Goal: Information Seeking & Learning: Compare options

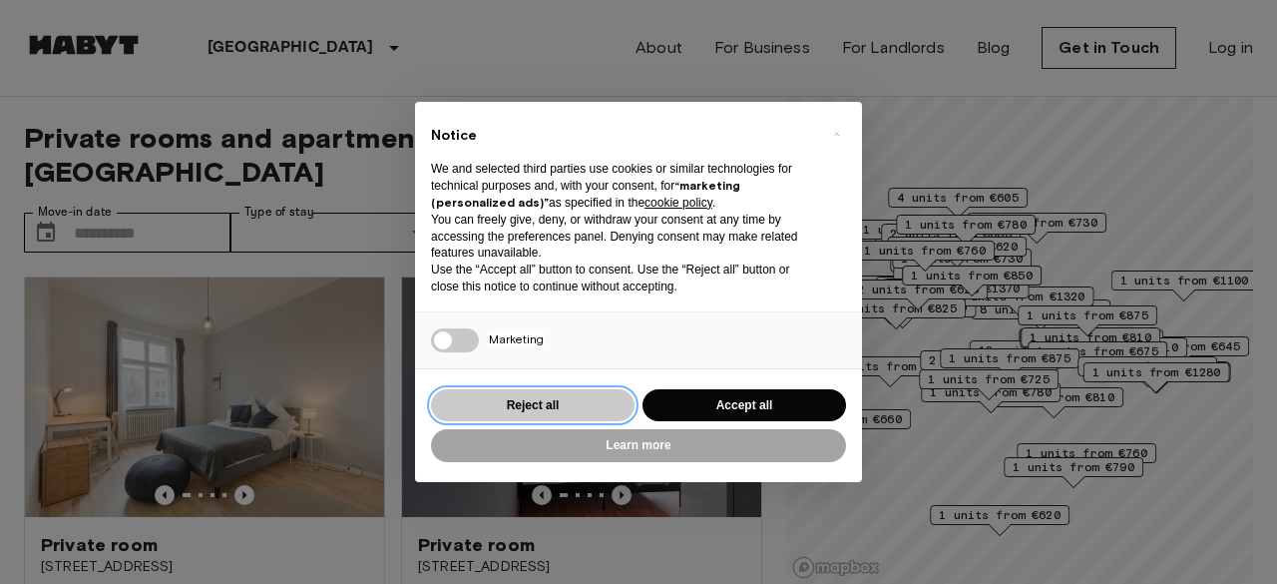
click at [583, 408] on button "Reject all" at bounding box center [533, 405] width 204 height 33
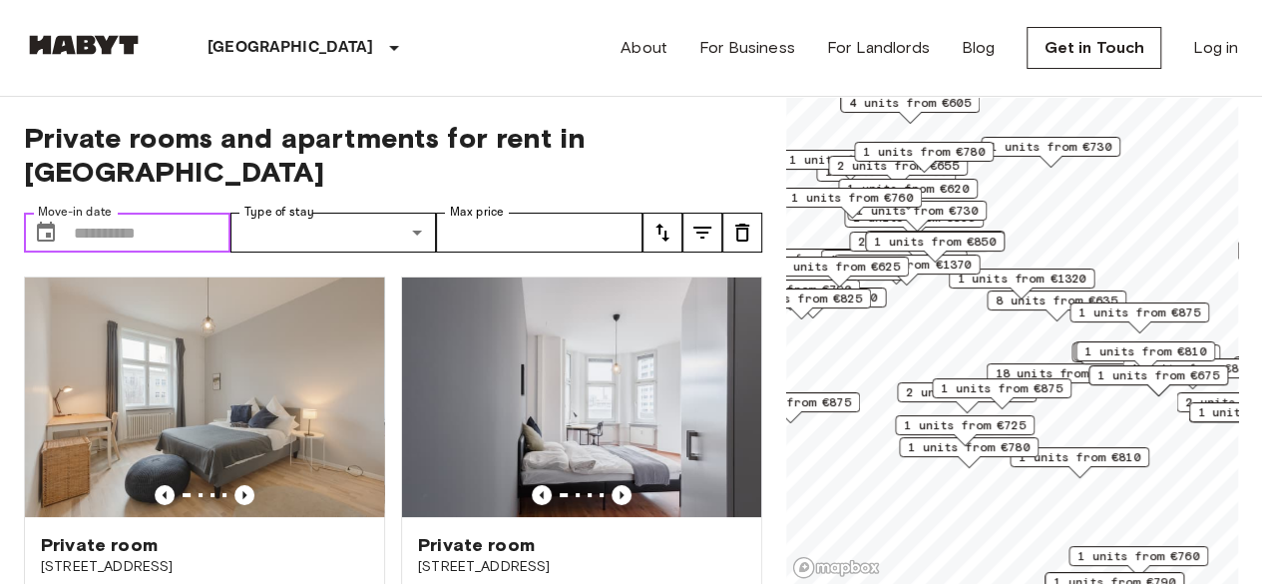
click at [126, 213] on input "Move-in date" at bounding box center [152, 233] width 157 height 40
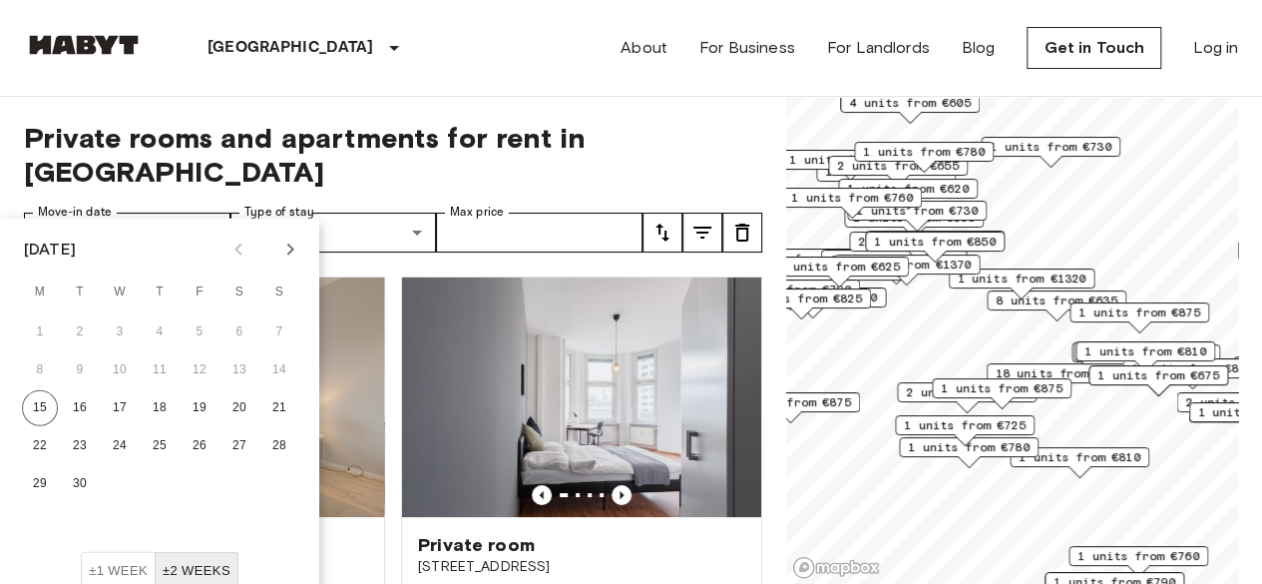
click at [293, 248] on icon "Next month" at bounding box center [290, 249] width 7 height 12
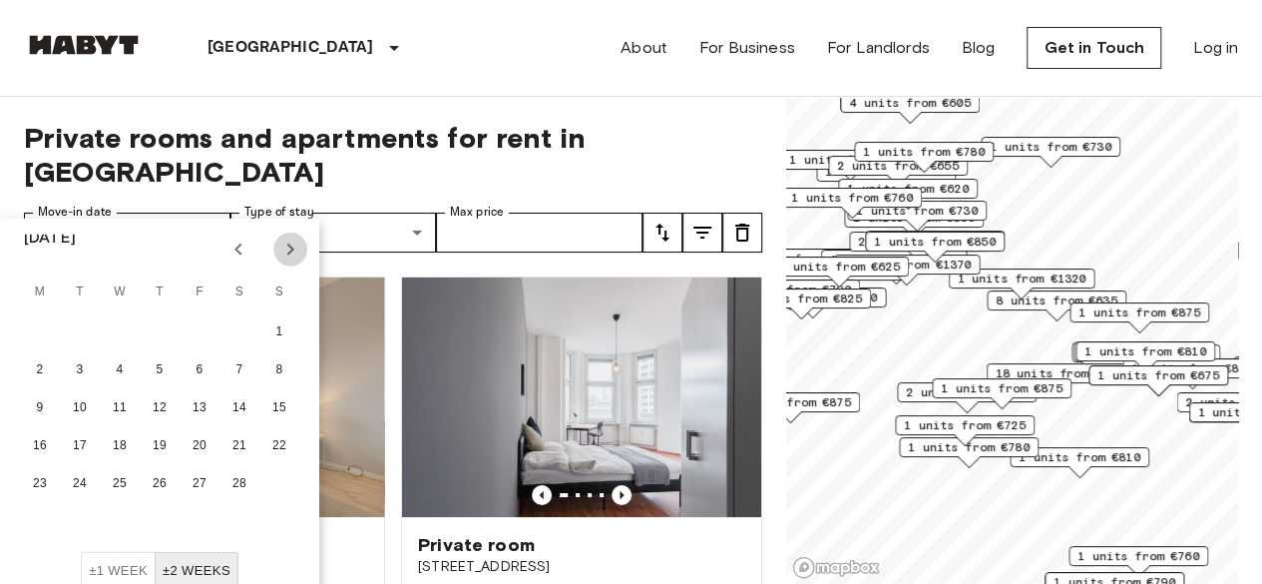
click at [293, 248] on icon "Next month" at bounding box center [290, 249] width 7 height 12
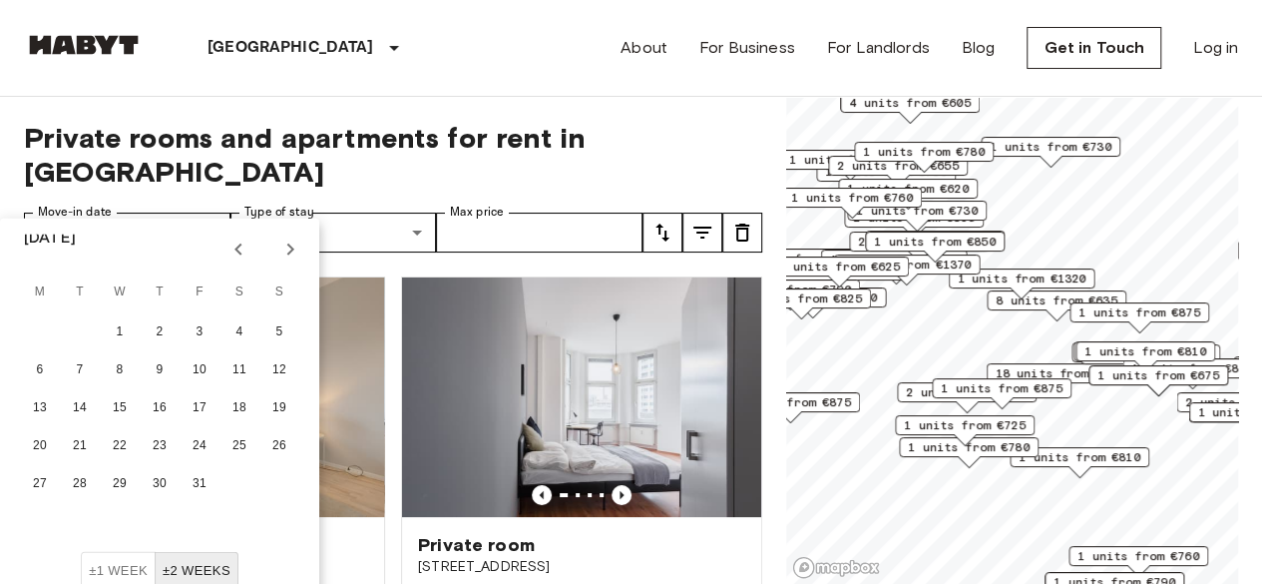
click at [293, 248] on icon "Next month" at bounding box center [290, 249] width 7 height 12
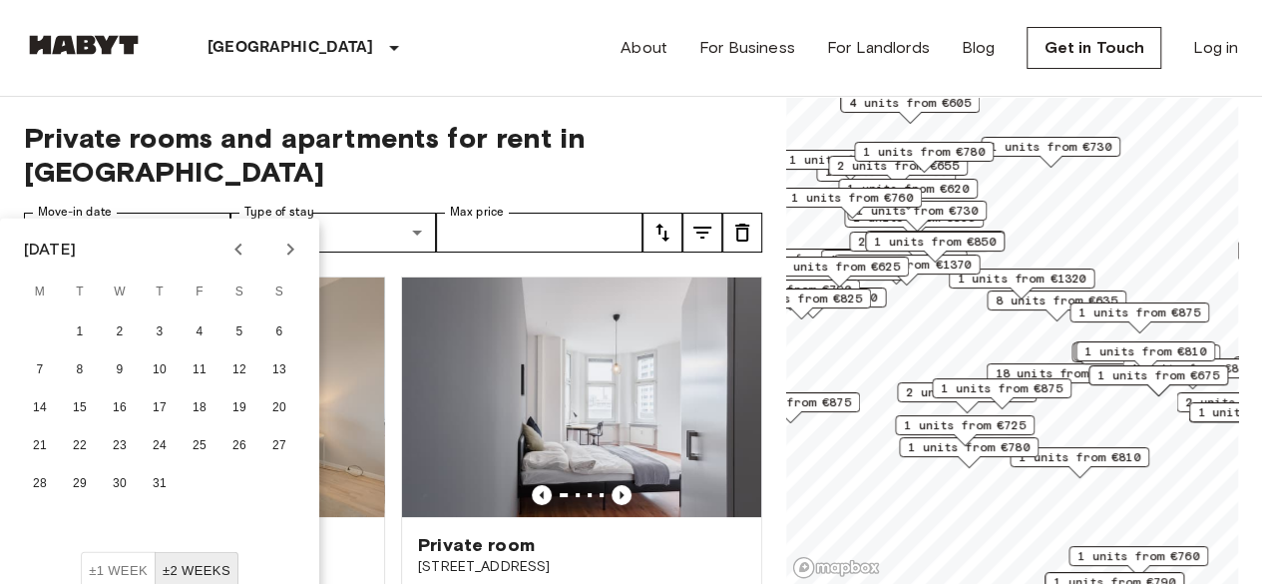
click at [293, 248] on icon "Next month" at bounding box center [290, 249] width 7 height 12
click at [237, 244] on icon "Previous month" at bounding box center [238, 249] width 24 height 24
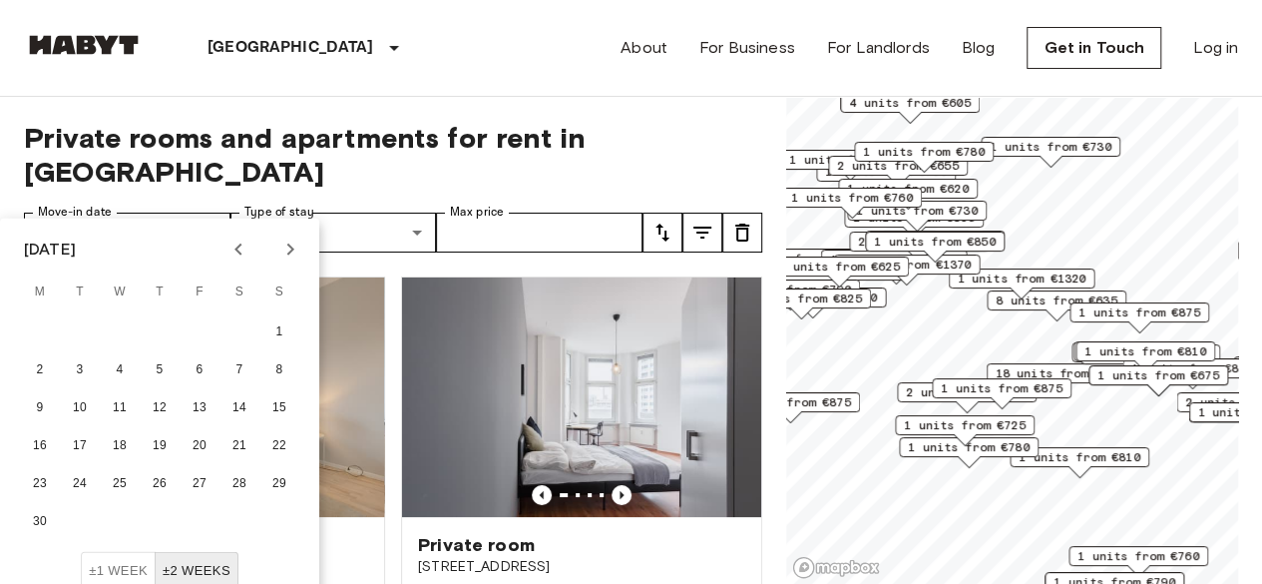
click at [237, 244] on icon "Previous month" at bounding box center [238, 249] width 24 height 24
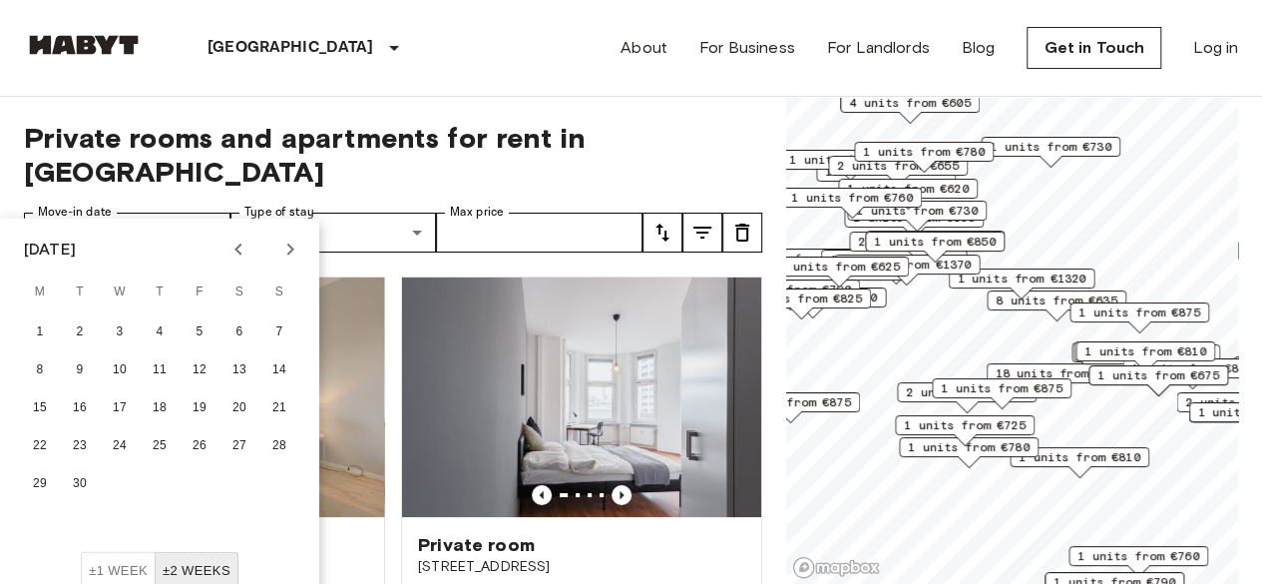
click at [237, 244] on icon "Previous month" at bounding box center [238, 249] width 24 height 24
click at [359, 105] on div "Private rooms and apartments for rent in [GEOGRAPHIC_DATA] Move-in date ​ Move-…" at bounding box center [393, 341] width 738 height 488
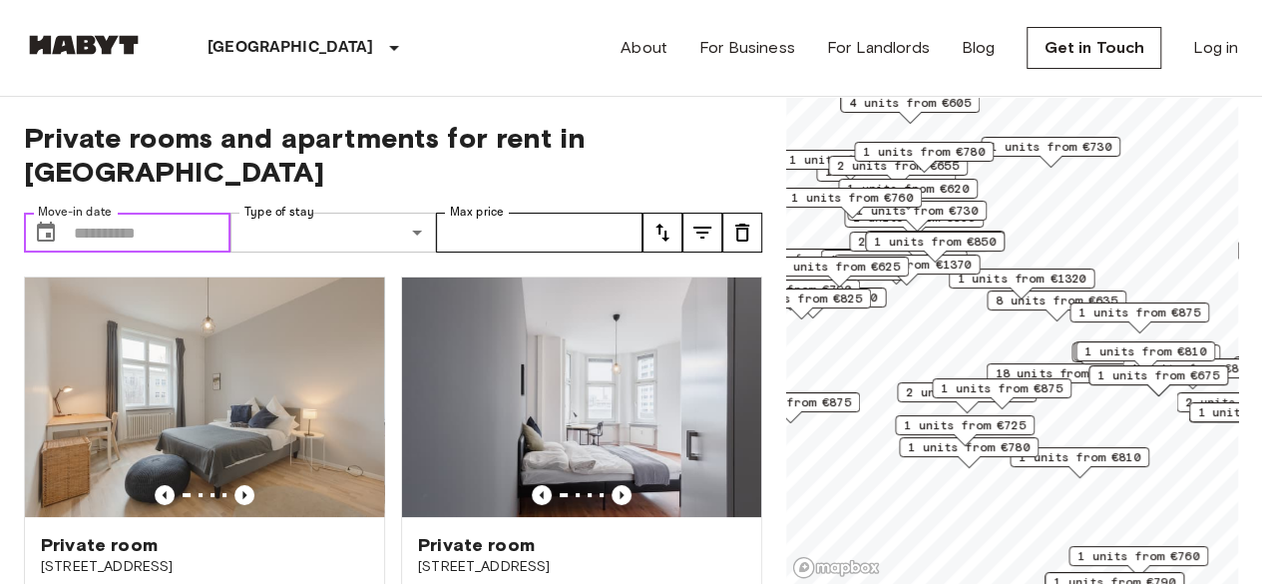
scroll to position [29, 0]
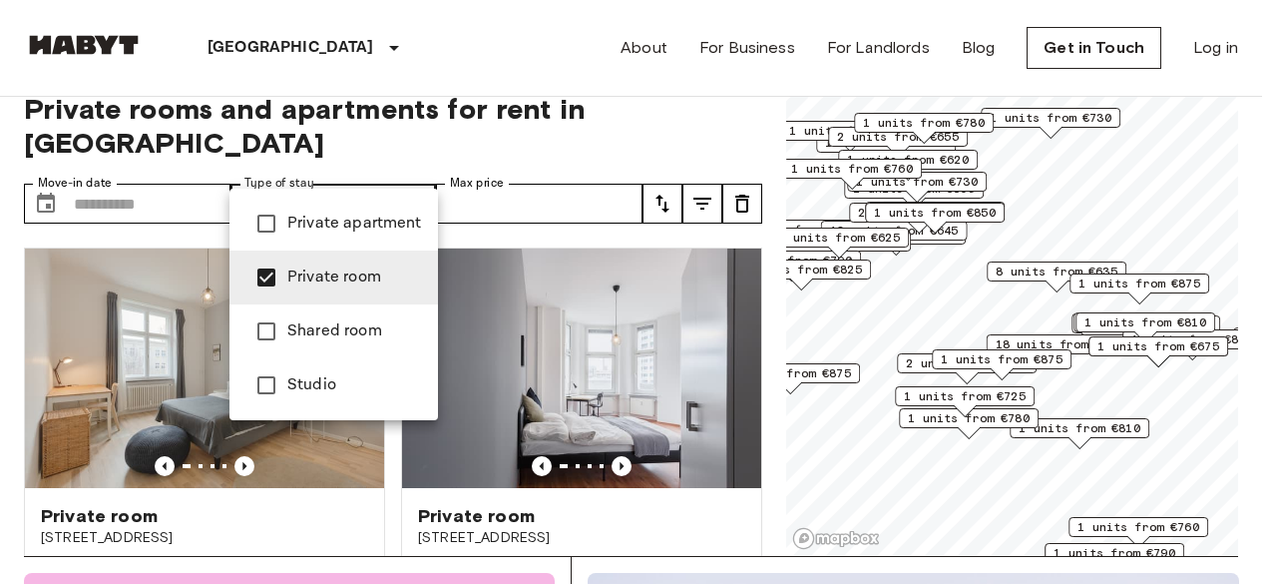
click at [340, 49] on div at bounding box center [638, 292] width 1277 height 584
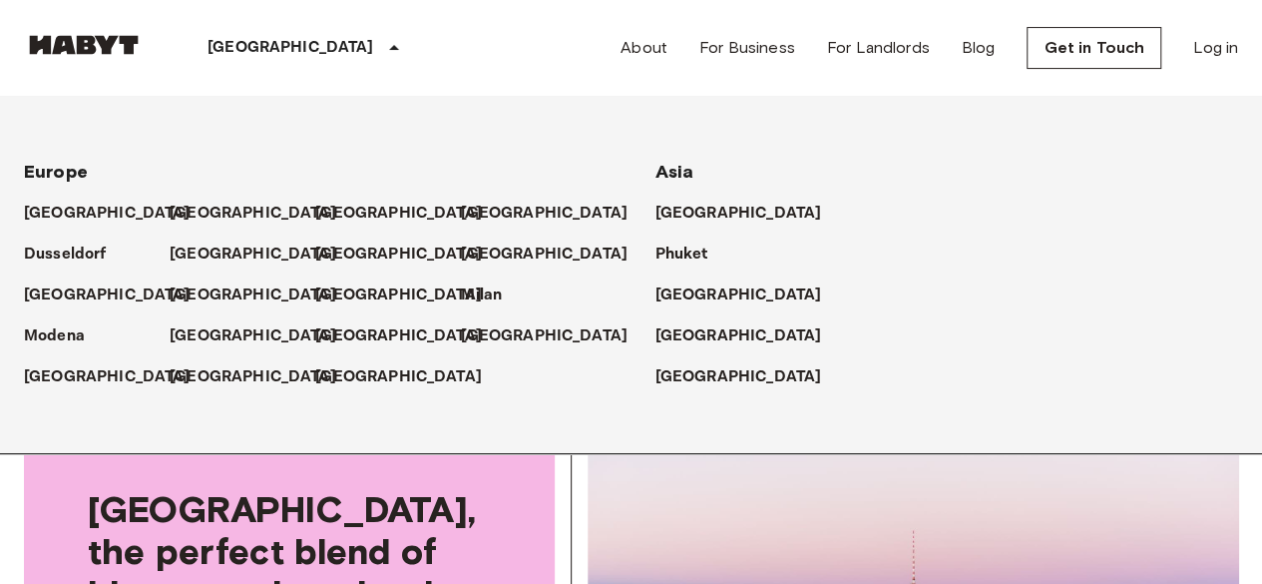
scroll to position [228, 0]
click at [382, 48] on icon at bounding box center [394, 48] width 24 height 24
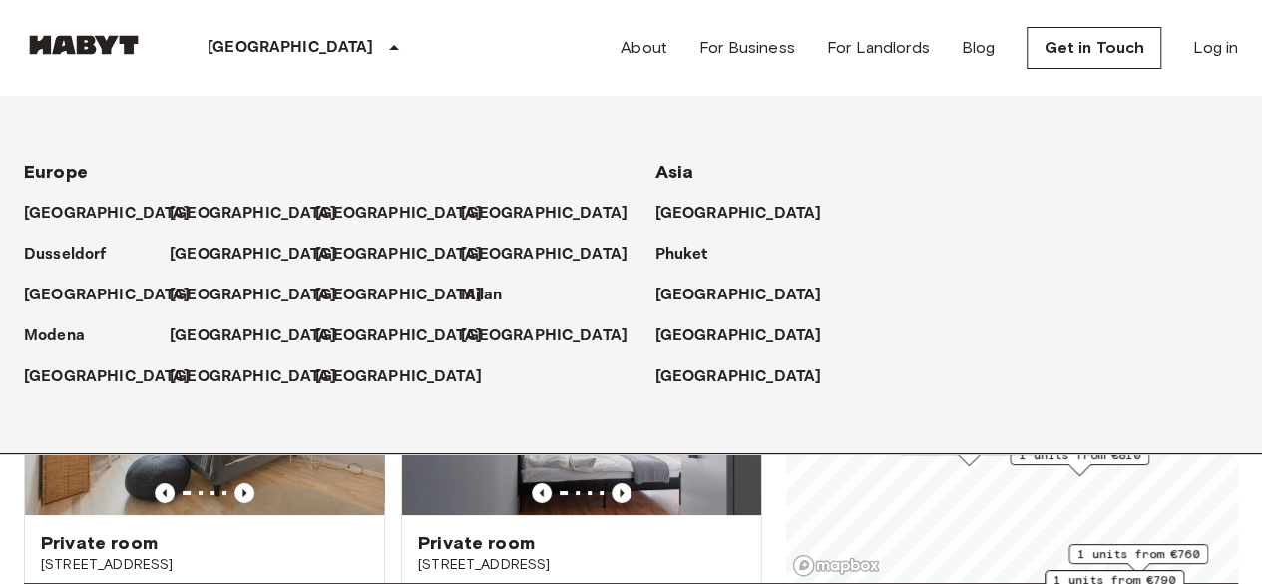
scroll to position [0, 0]
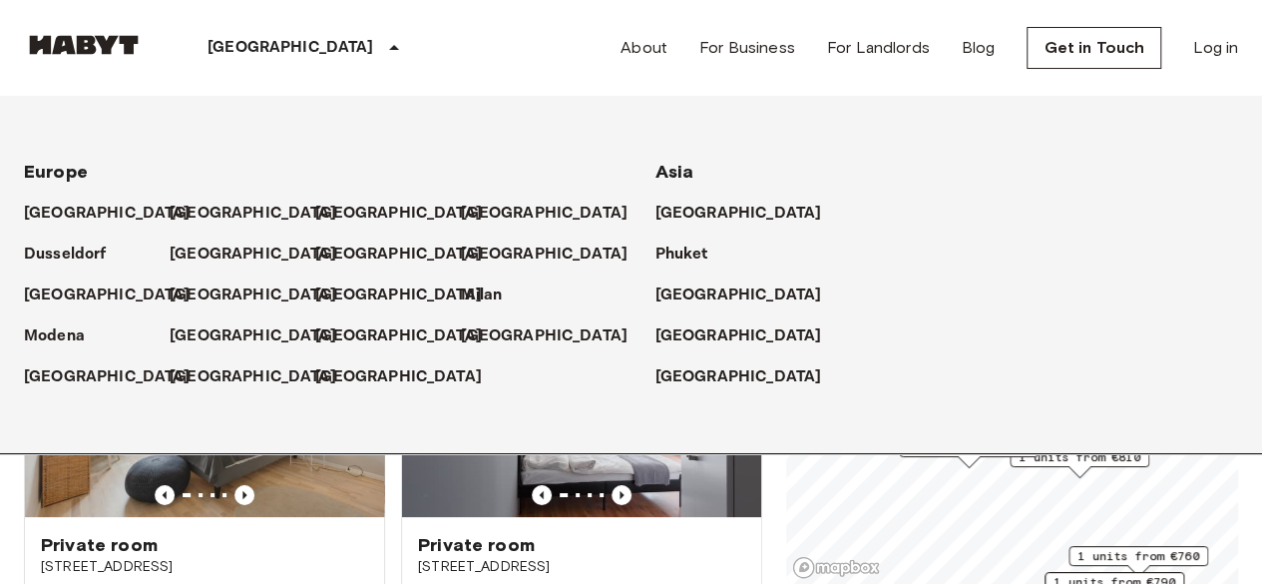
click at [382, 46] on icon at bounding box center [394, 48] width 24 height 24
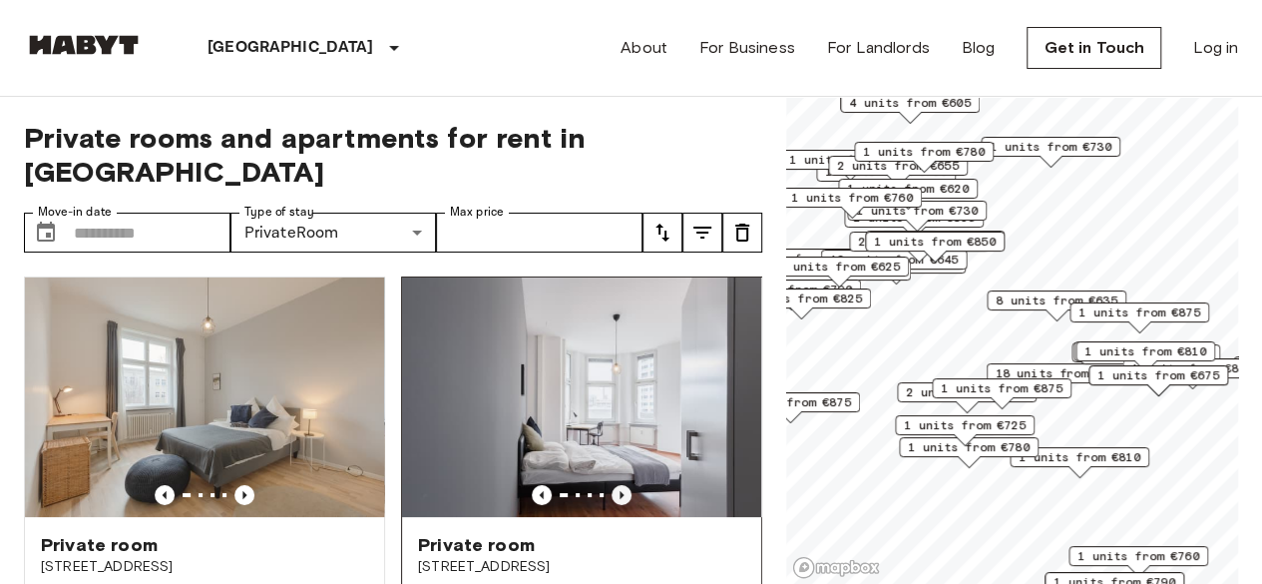
click at [612, 485] on icon "Previous image" at bounding box center [622, 495] width 20 height 20
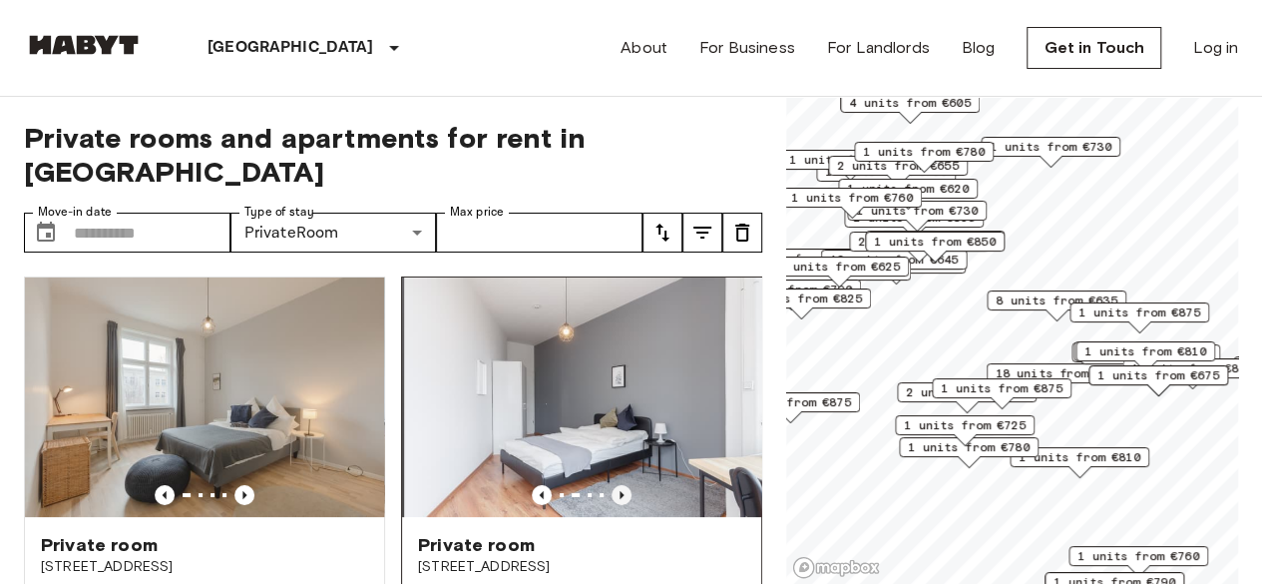
click at [612, 485] on icon "Previous image" at bounding box center [622, 495] width 20 height 20
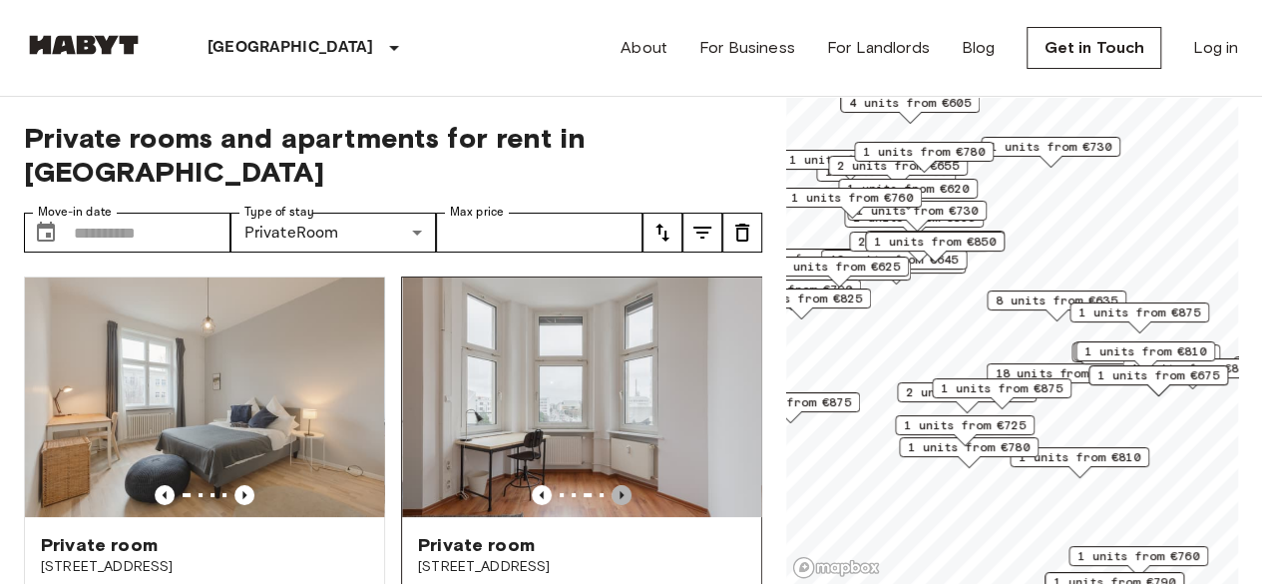
click at [612, 485] on icon "Previous image" at bounding box center [622, 495] width 20 height 20
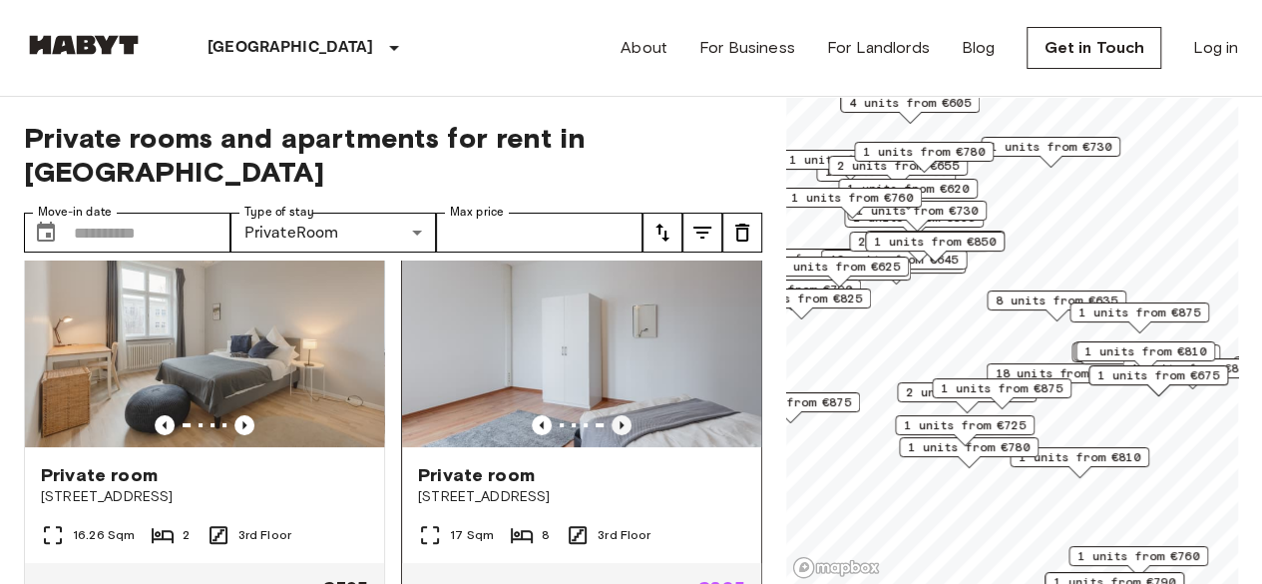
scroll to position [100, 0]
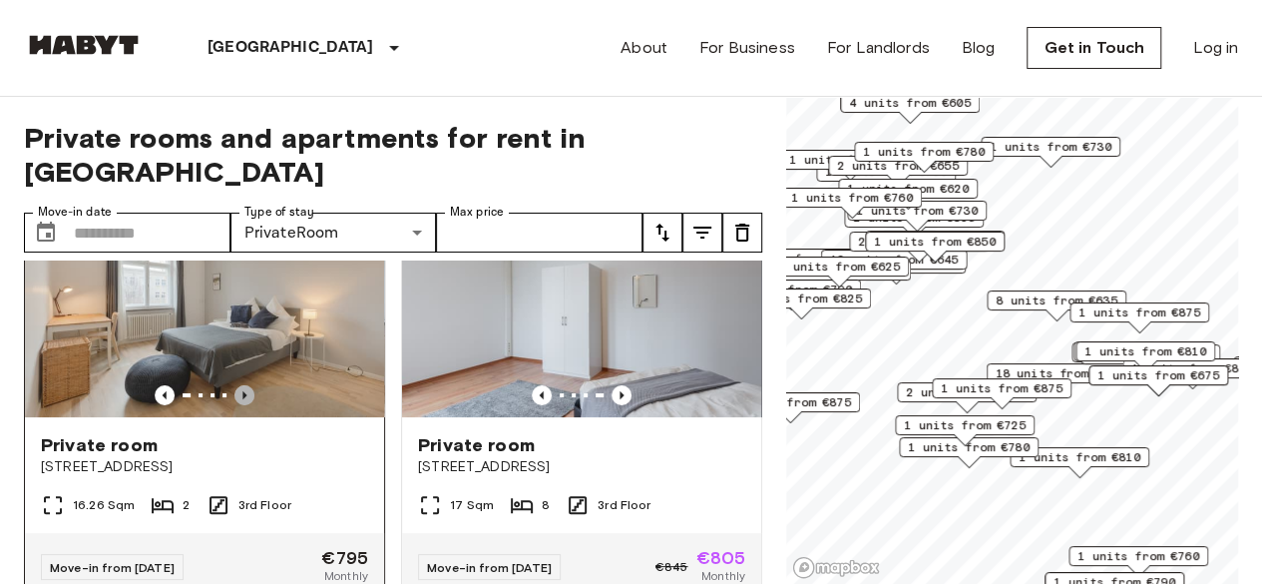
click at [239, 385] on icon "Previous image" at bounding box center [244, 395] width 20 height 20
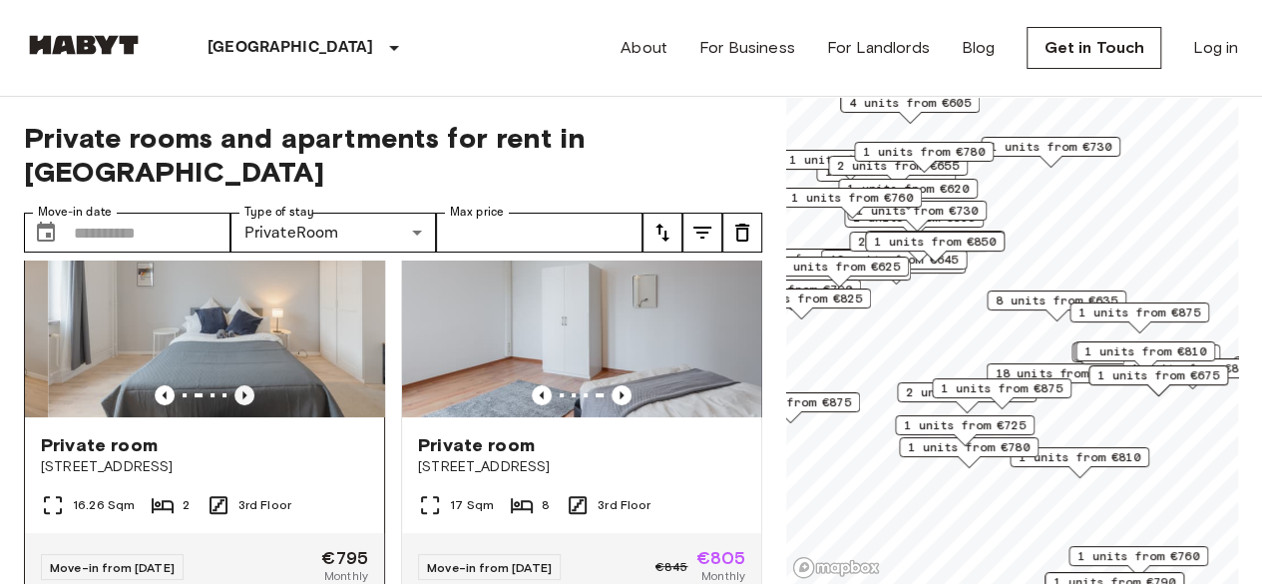
click at [239, 385] on icon "Previous image" at bounding box center [244, 395] width 20 height 20
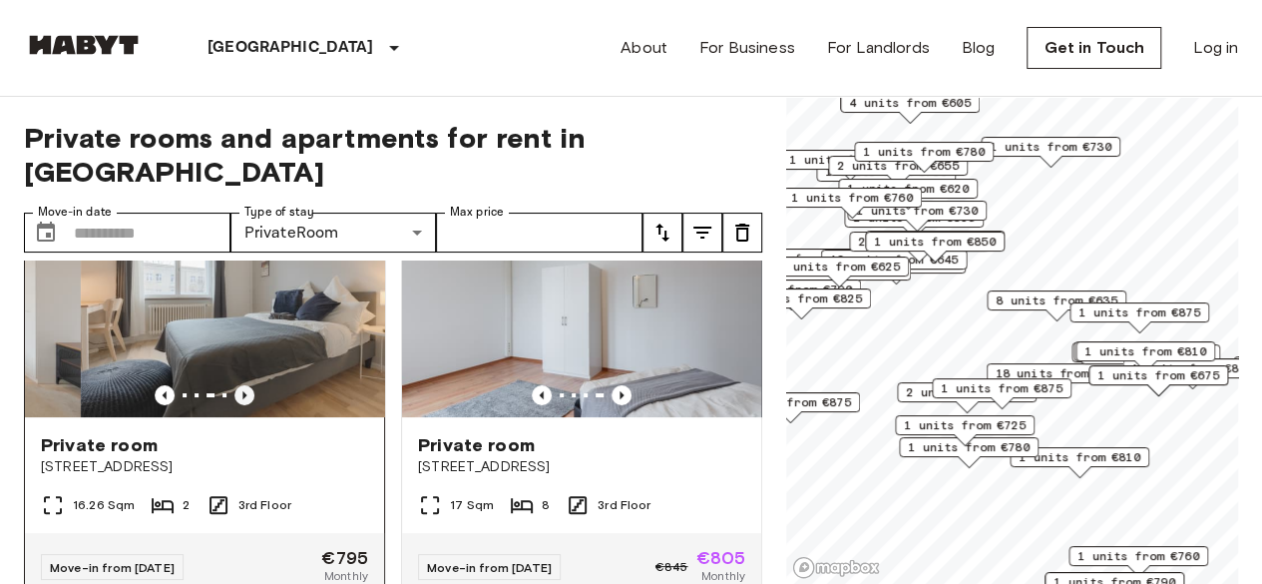
click at [239, 385] on icon "Previous image" at bounding box center [244, 395] width 20 height 20
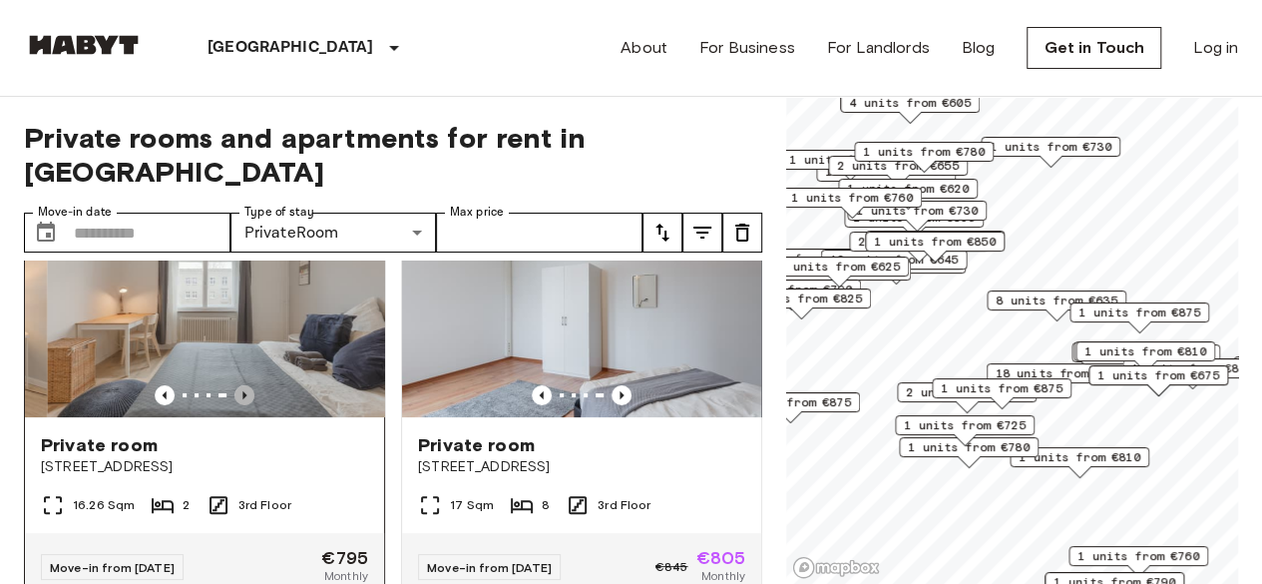
click at [239, 385] on icon "Previous image" at bounding box center [244, 395] width 20 height 20
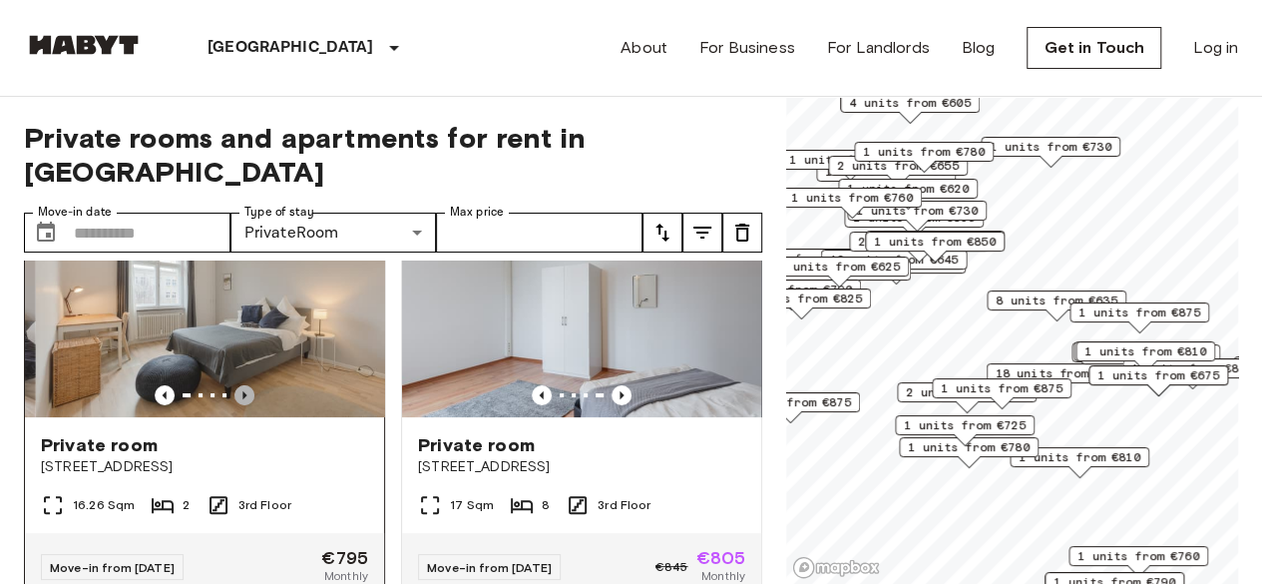
click at [239, 385] on icon "Previous image" at bounding box center [244, 395] width 20 height 20
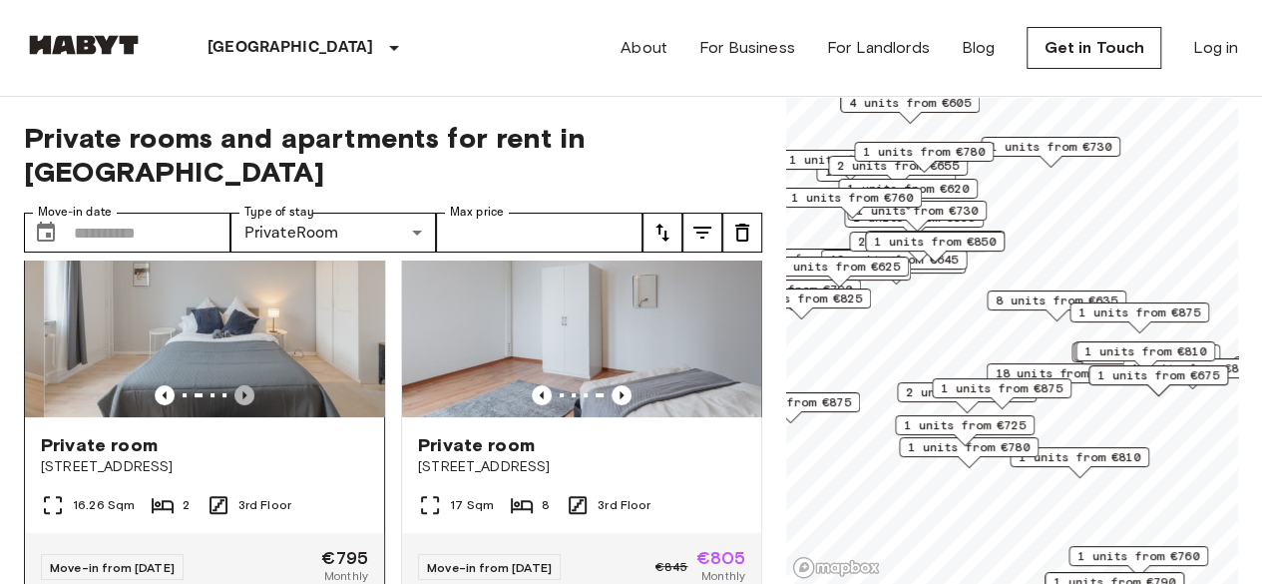
click at [239, 385] on icon "Previous image" at bounding box center [244, 395] width 20 height 20
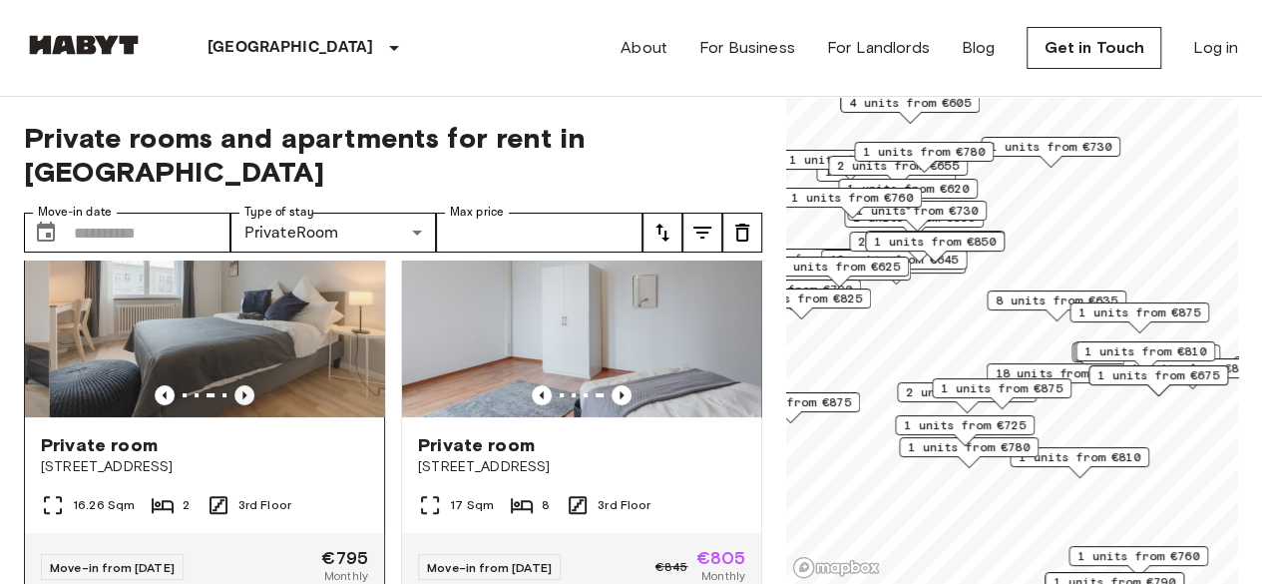
click at [239, 385] on icon "Previous image" at bounding box center [244, 395] width 20 height 20
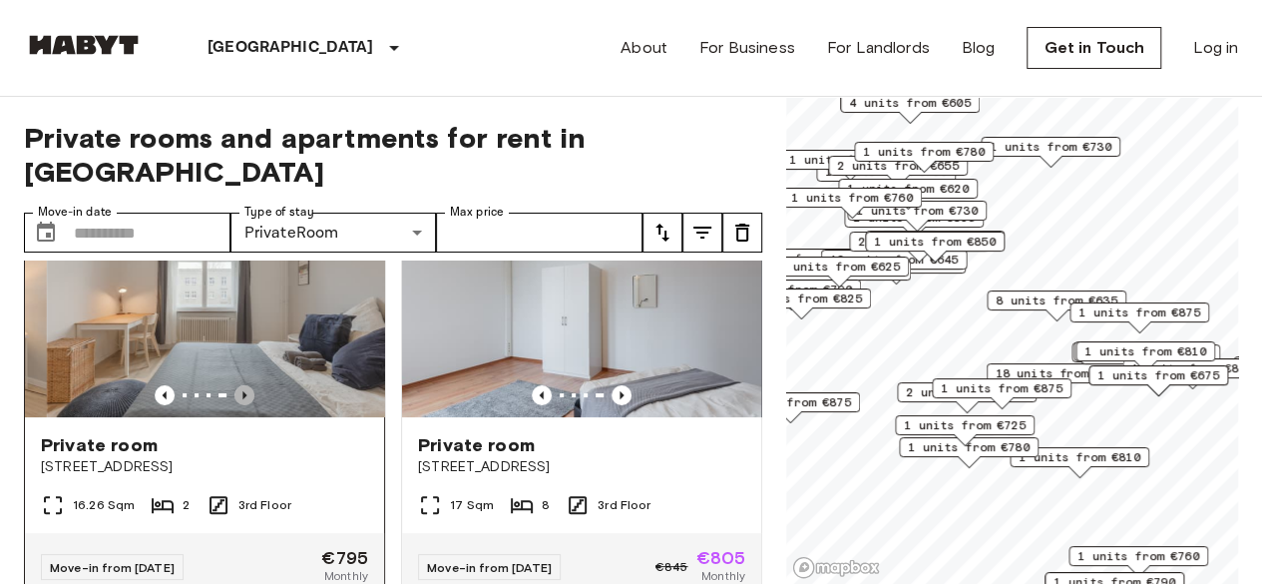
click at [239, 385] on icon "Previous image" at bounding box center [244, 395] width 20 height 20
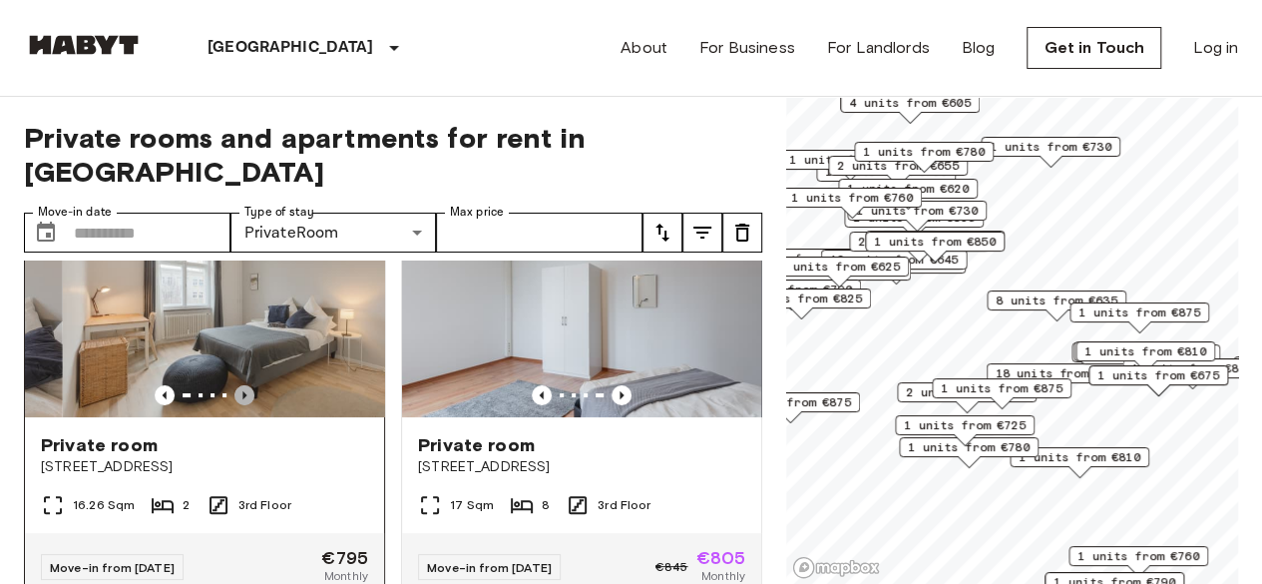
click at [239, 385] on icon "Previous image" at bounding box center [244, 395] width 20 height 20
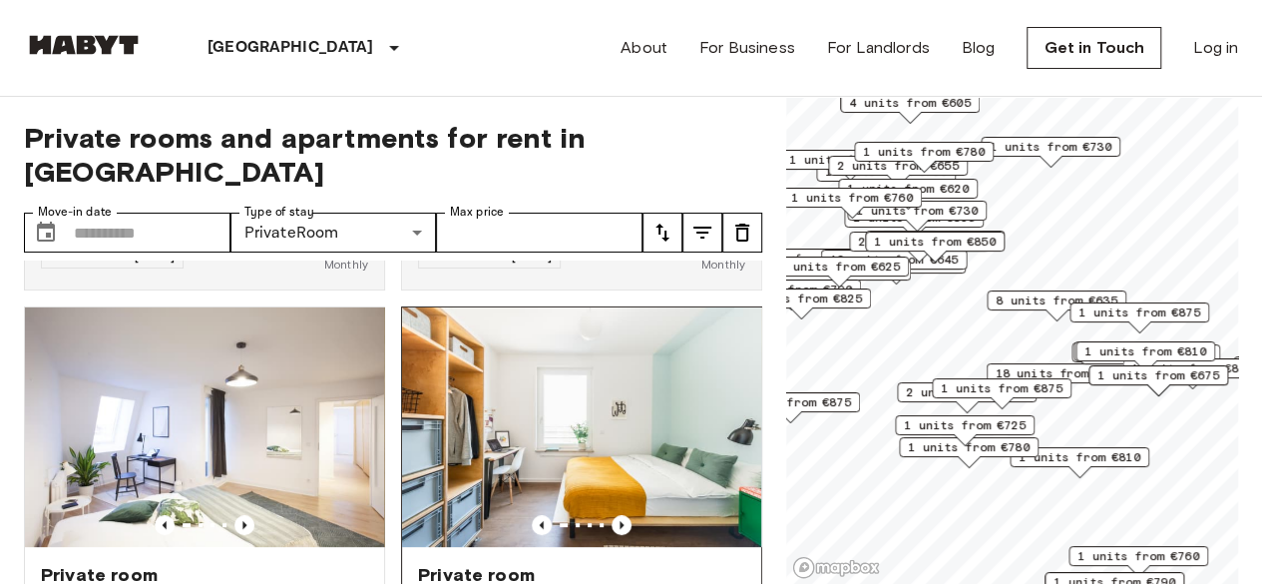
scroll to position [399, 0]
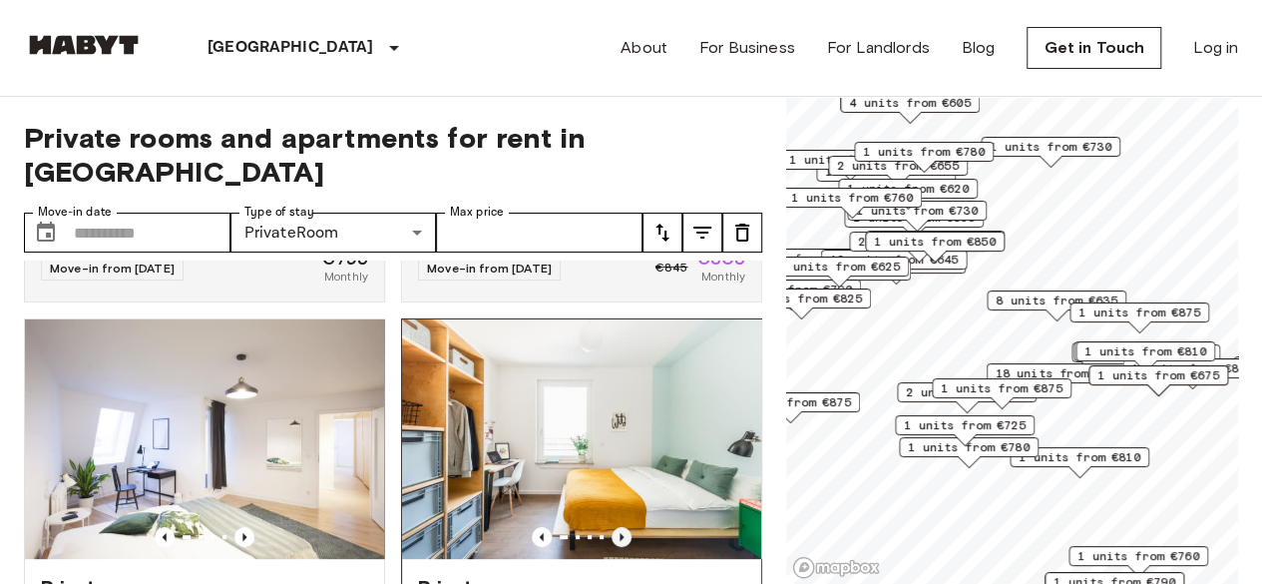
click at [612, 527] on icon "Previous image" at bounding box center [622, 537] width 20 height 20
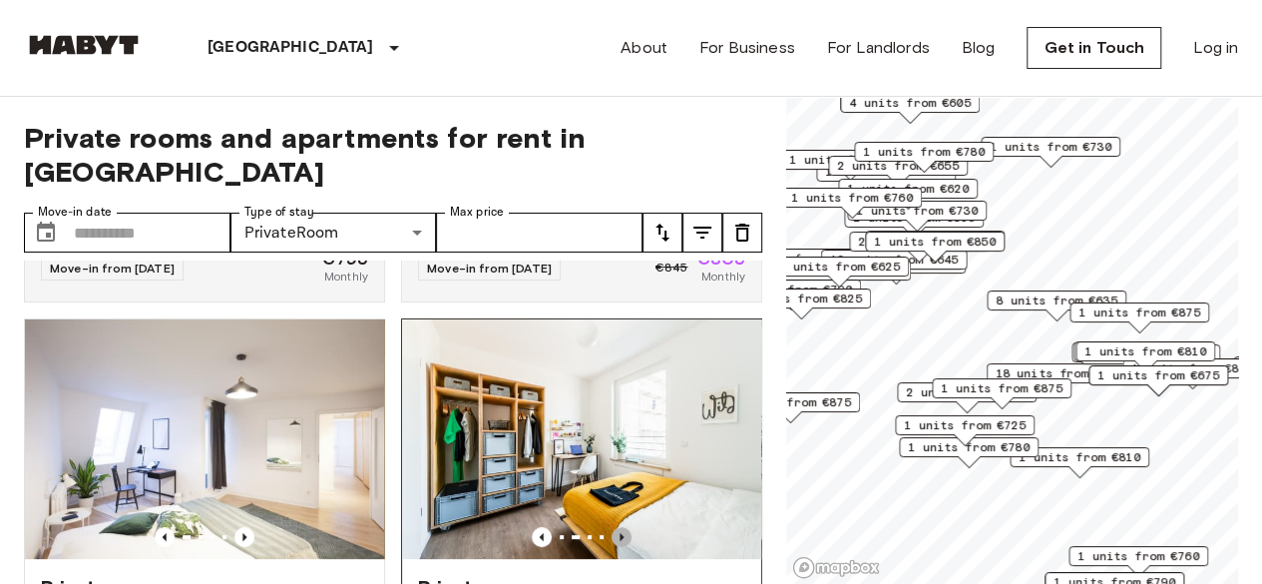
click at [612, 527] on icon "Previous image" at bounding box center [622, 537] width 20 height 20
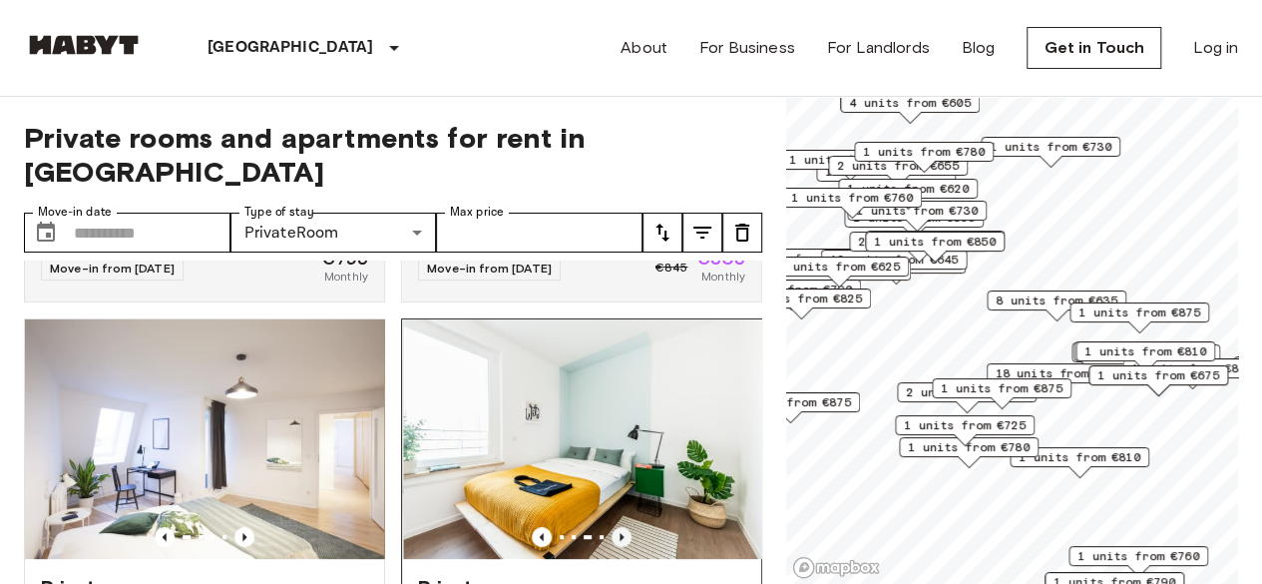
click at [612, 527] on icon "Previous image" at bounding box center [622, 537] width 20 height 20
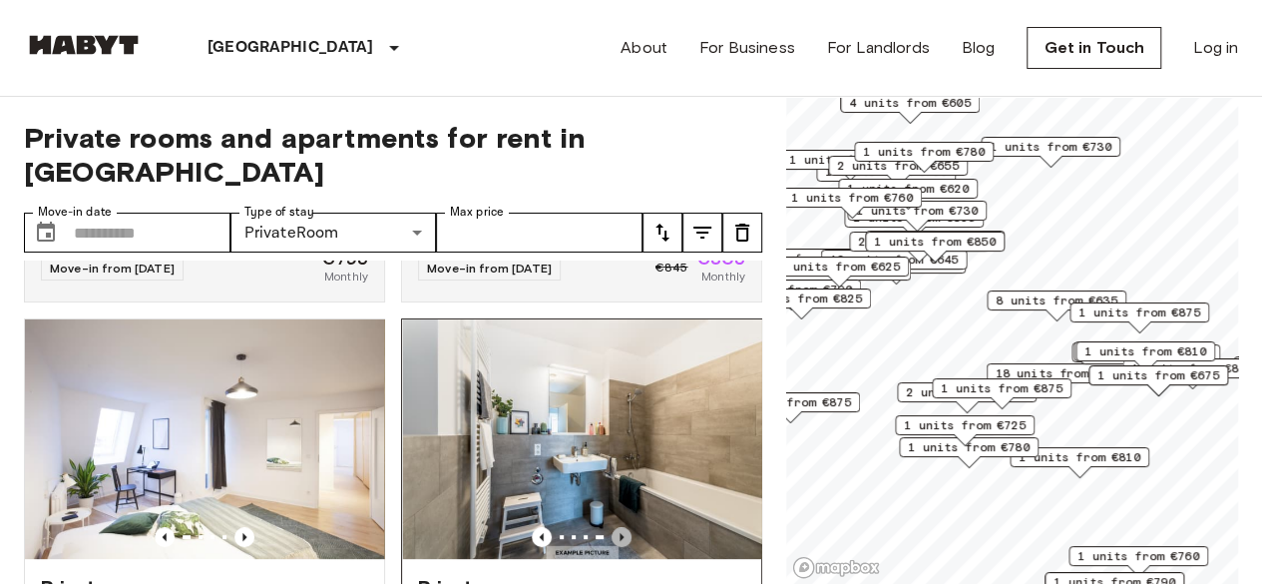
click at [612, 527] on icon "Previous image" at bounding box center [622, 537] width 20 height 20
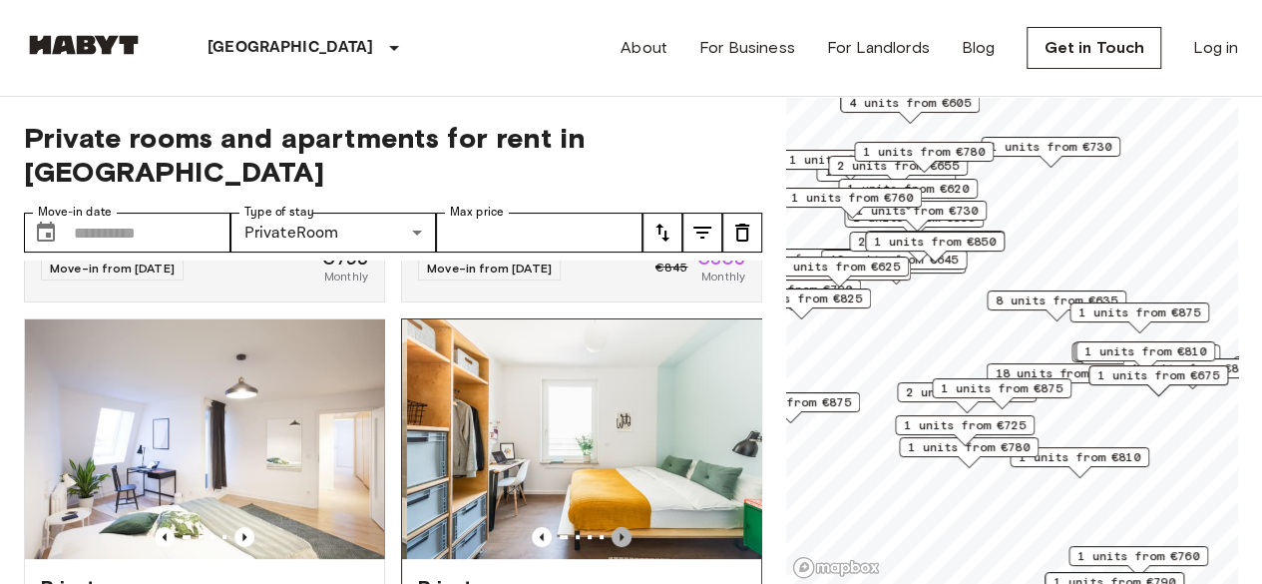
click at [612, 527] on icon "Previous image" at bounding box center [622, 537] width 20 height 20
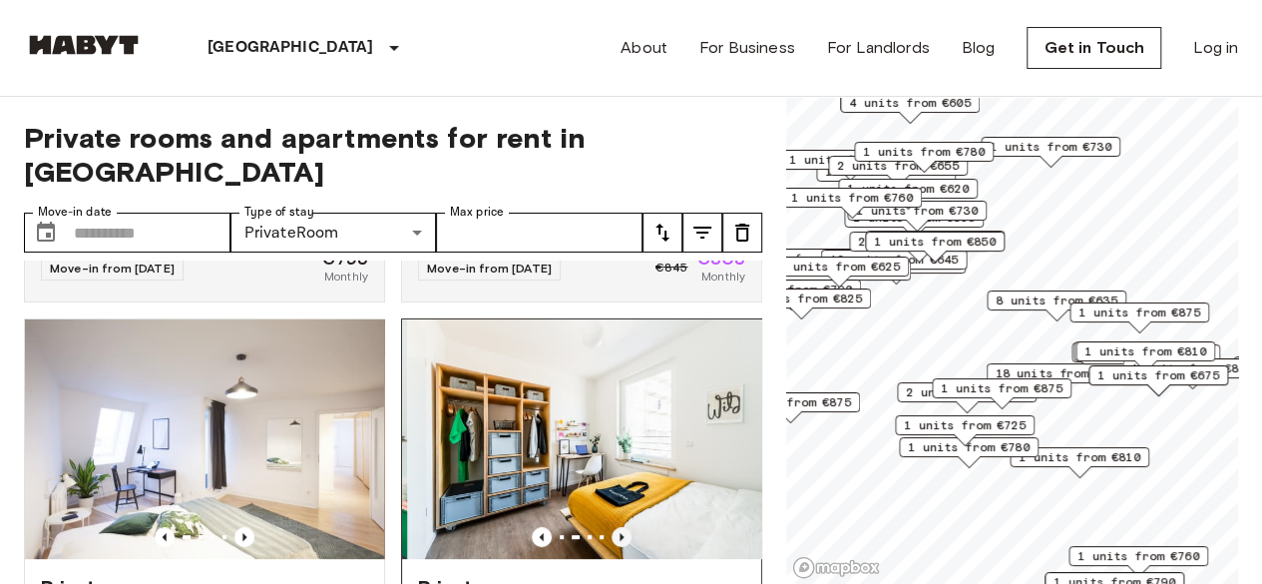
click at [612, 527] on icon "Previous image" at bounding box center [622, 537] width 20 height 20
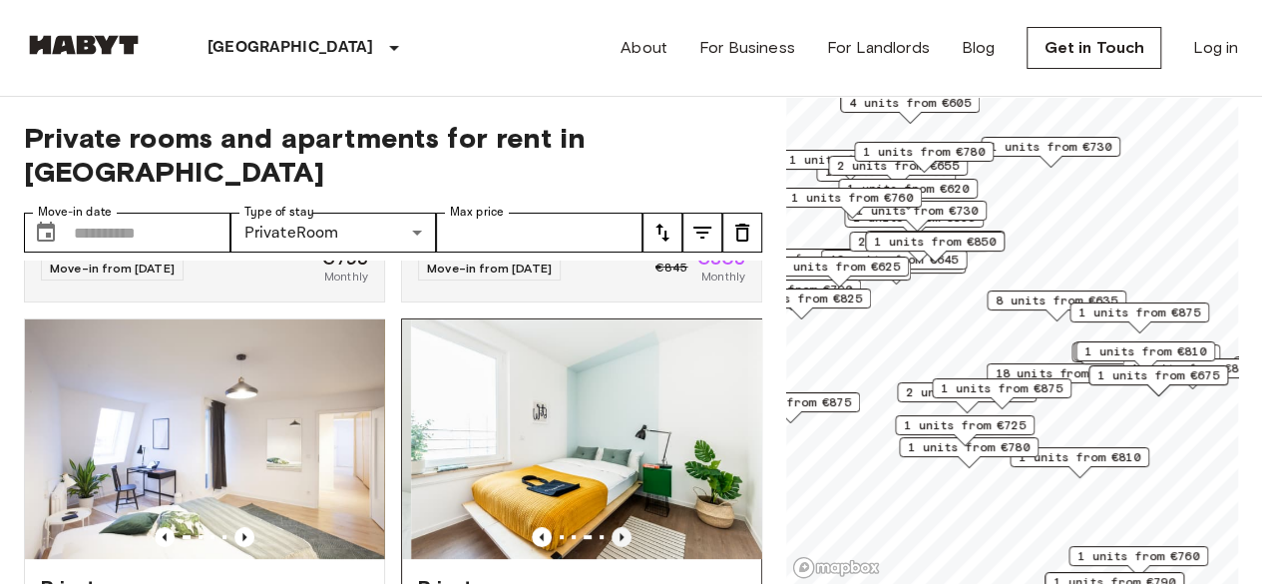
click at [612, 527] on icon "Previous image" at bounding box center [622, 537] width 20 height 20
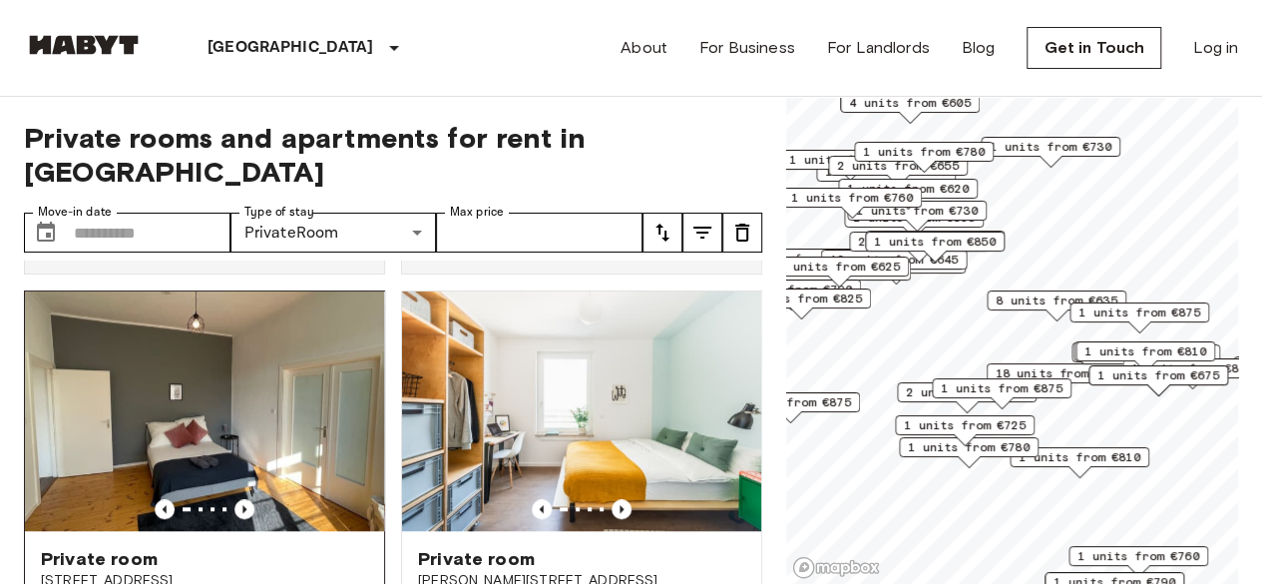
scroll to position [898, 0]
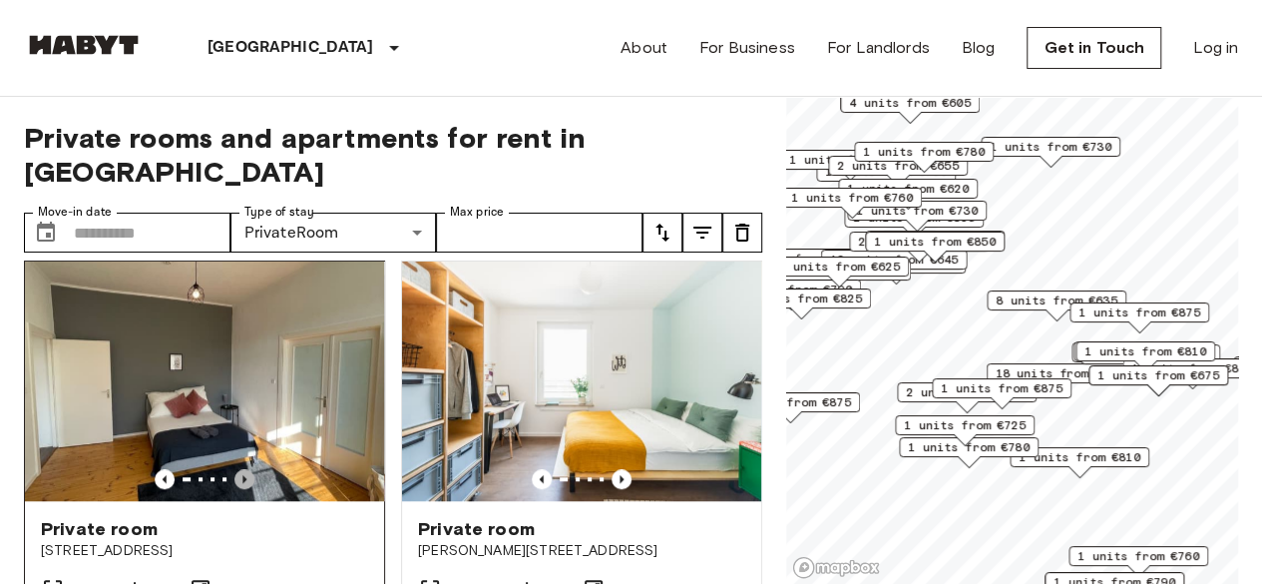
click at [245, 469] on icon "Previous image" at bounding box center [244, 479] width 20 height 20
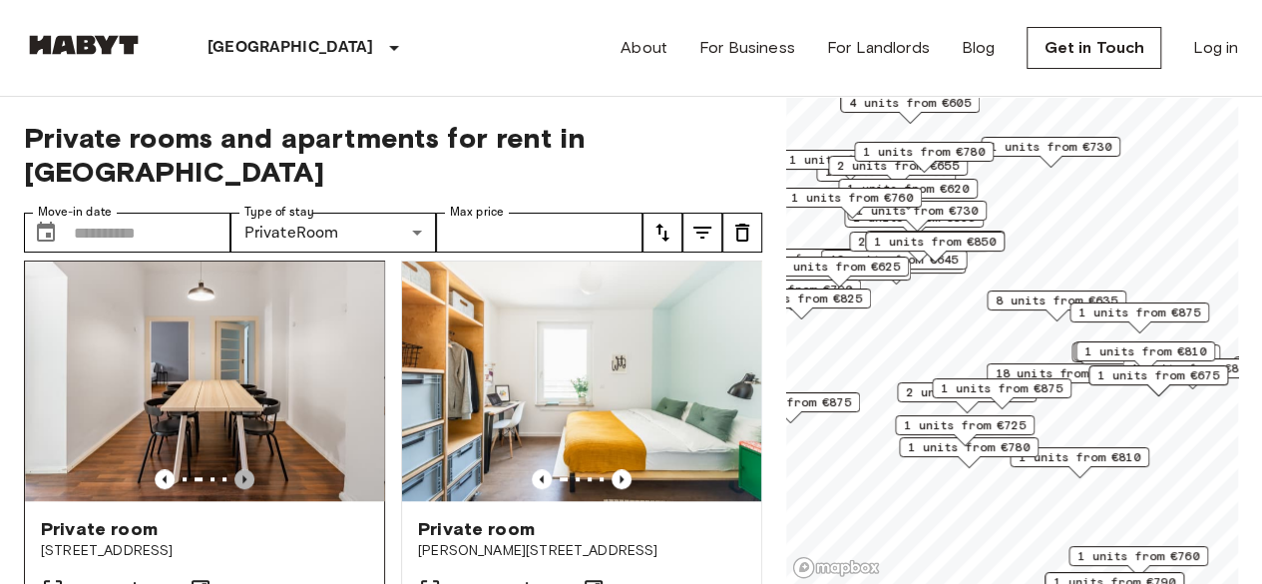
click at [245, 469] on icon "Previous image" at bounding box center [244, 479] width 20 height 20
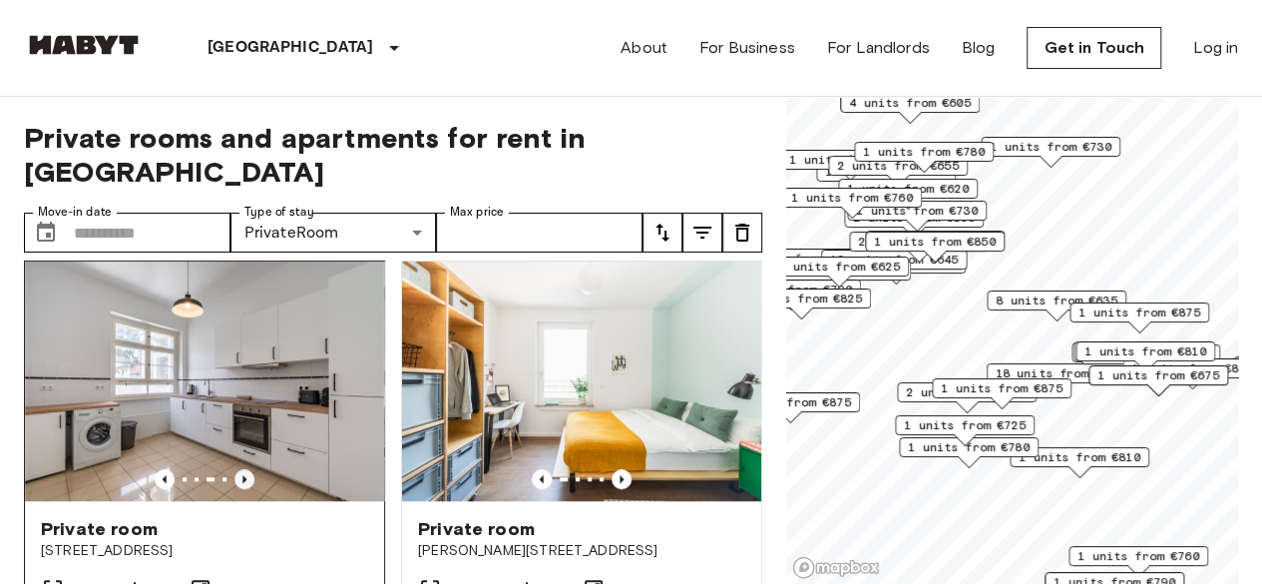
click at [245, 469] on icon "Previous image" at bounding box center [244, 479] width 20 height 20
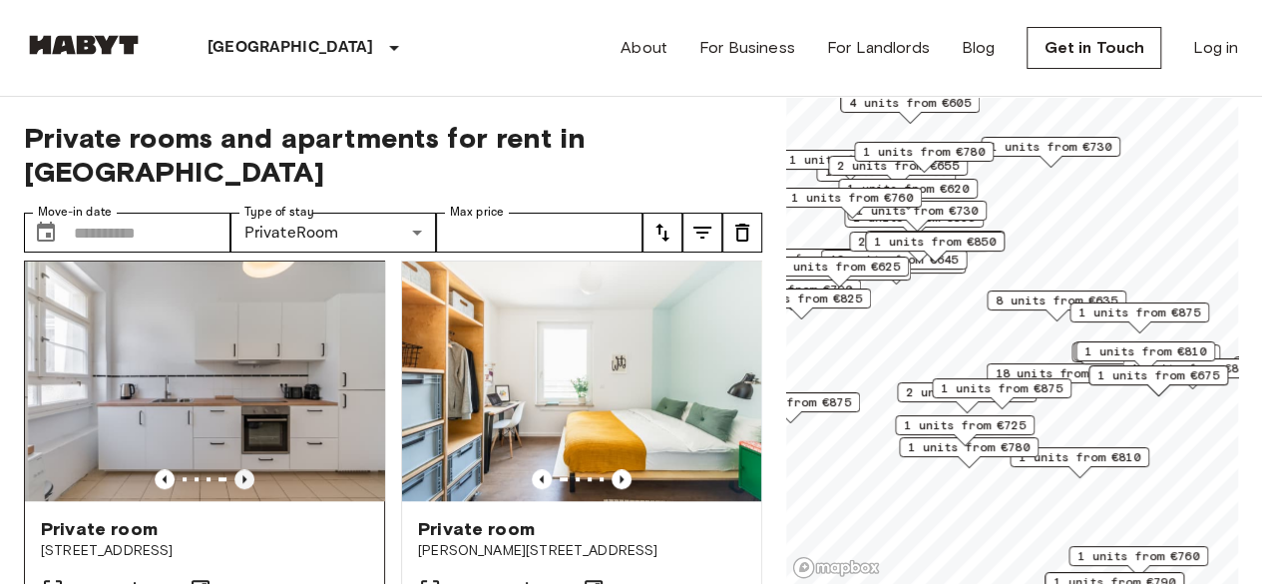
click at [245, 469] on icon "Previous image" at bounding box center [244, 479] width 20 height 20
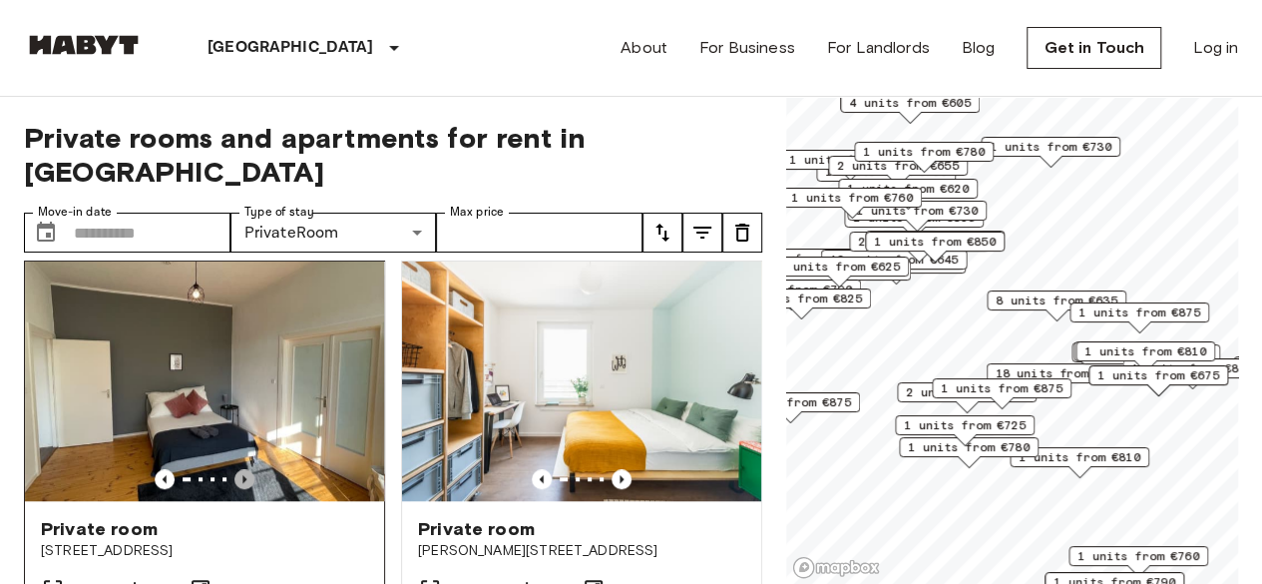
click at [245, 469] on icon "Previous image" at bounding box center [244, 479] width 20 height 20
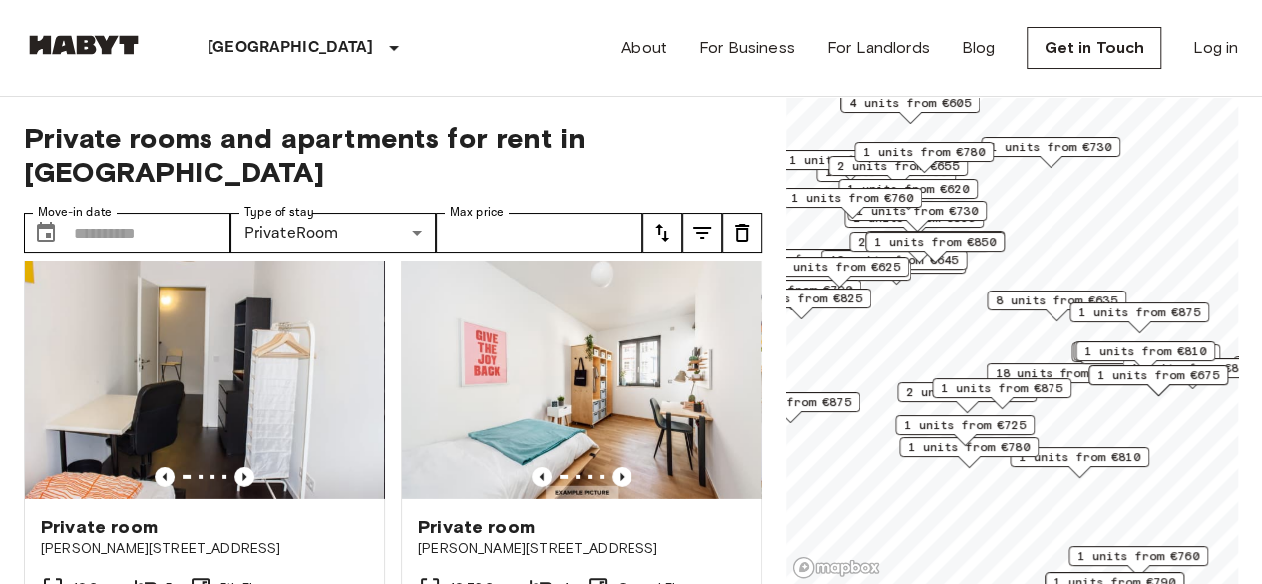
scroll to position [3093, 0]
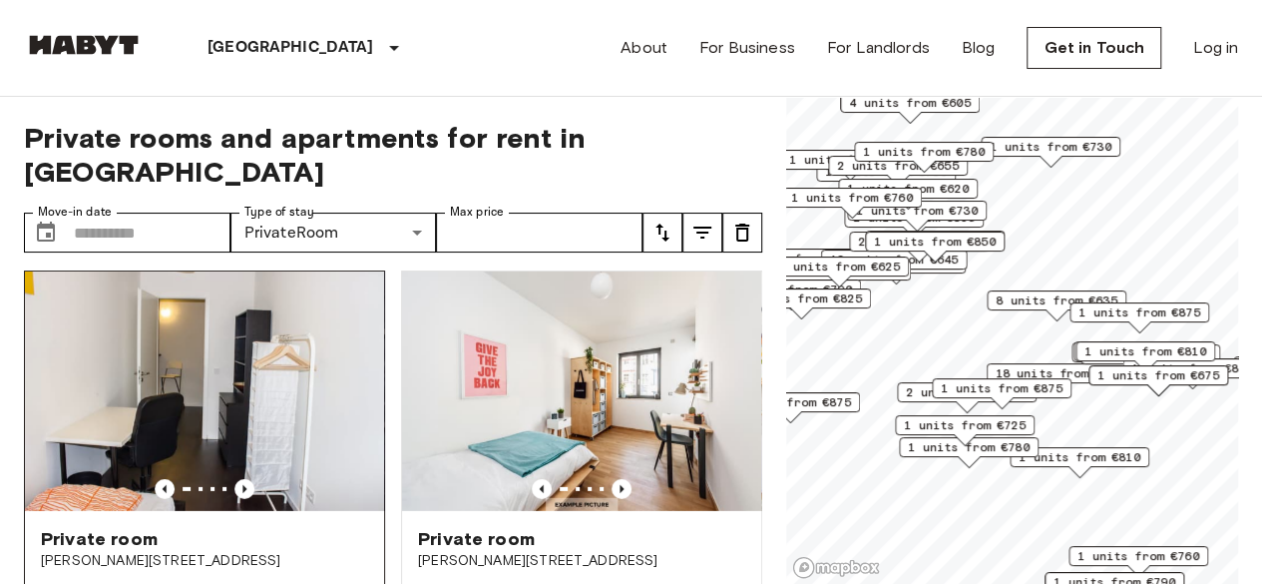
click at [245, 507] on img at bounding box center [204, 390] width 359 height 239
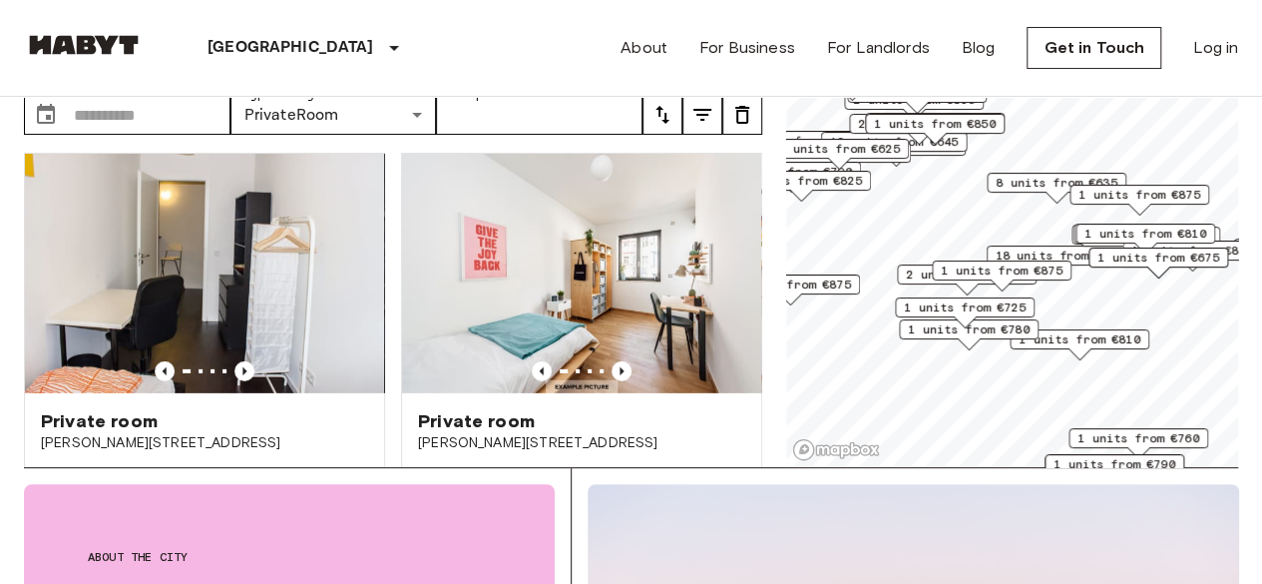
scroll to position [100, 0]
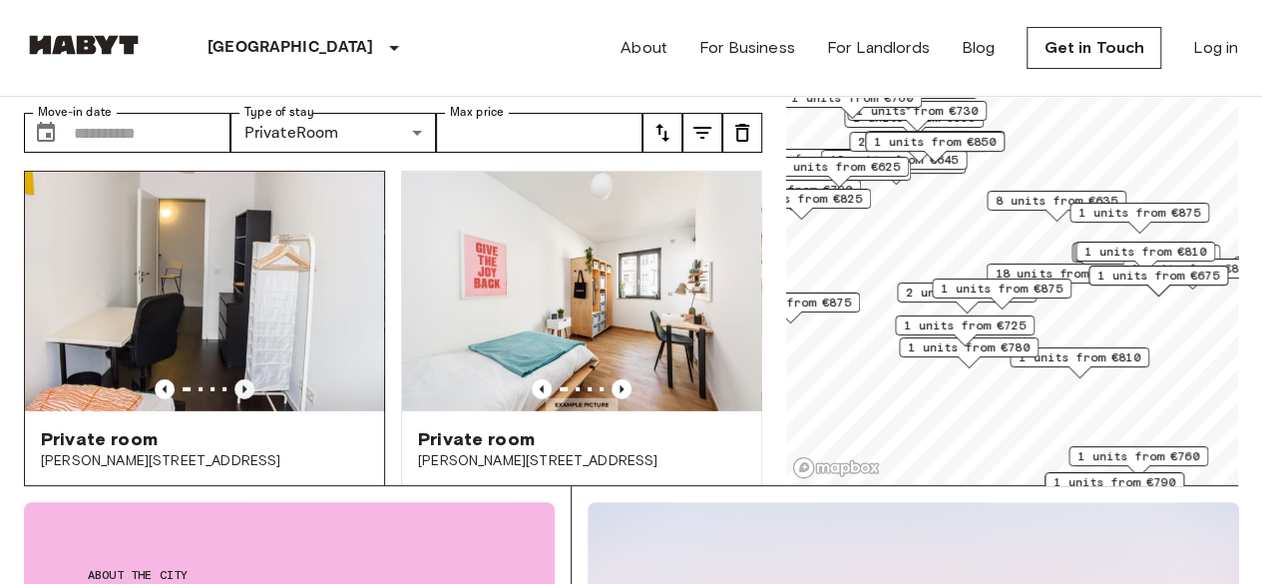
click at [244, 399] on icon "Previous image" at bounding box center [244, 389] width 20 height 20
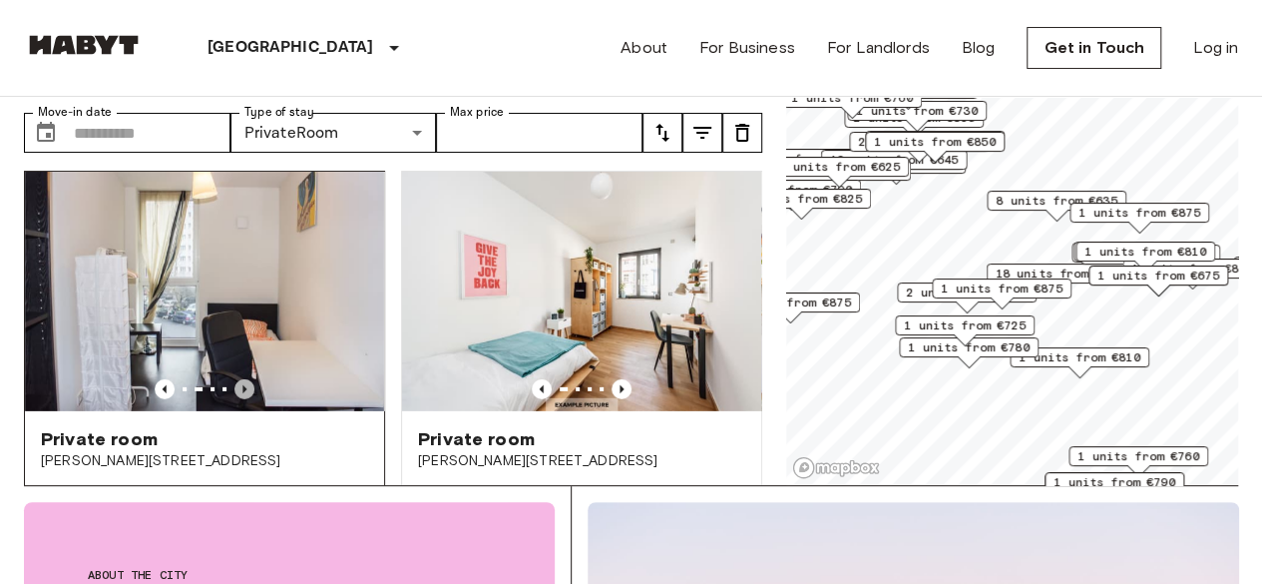
click at [244, 399] on icon "Previous image" at bounding box center [244, 389] width 20 height 20
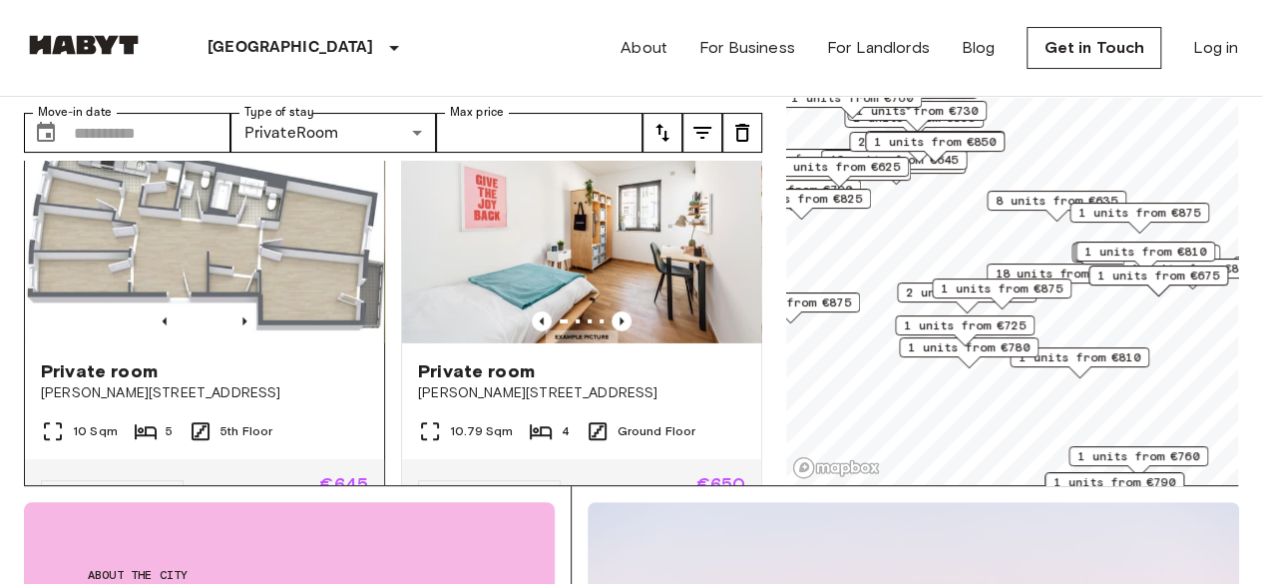
scroll to position [3193, 0]
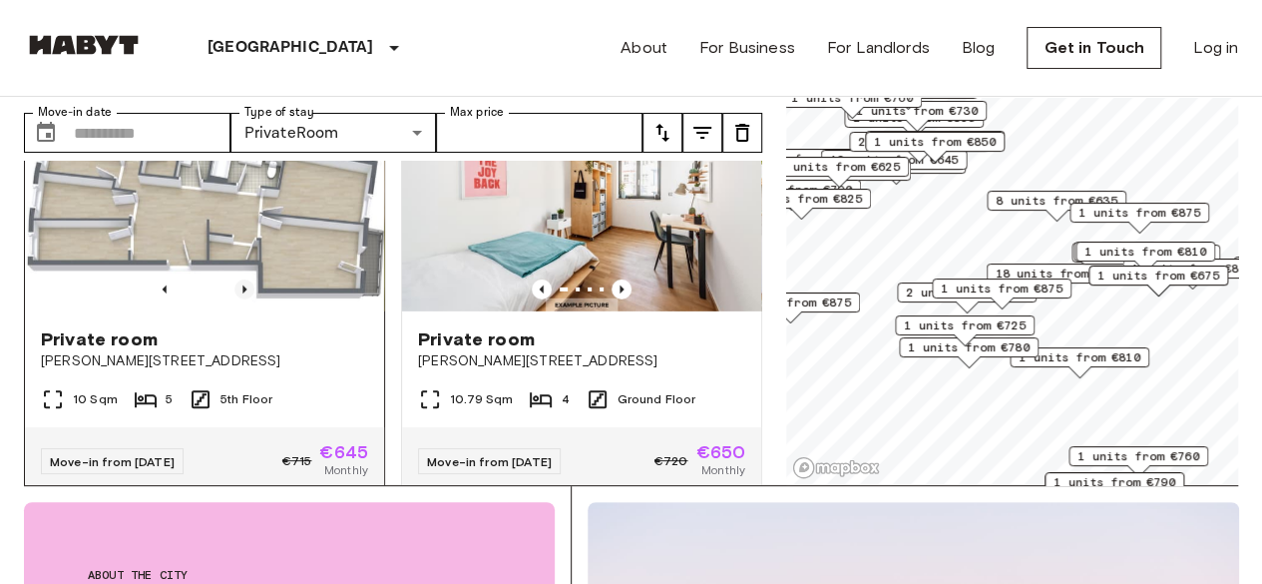
click at [240, 299] on icon "Previous image" at bounding box center [244, 289] width 20 height 20
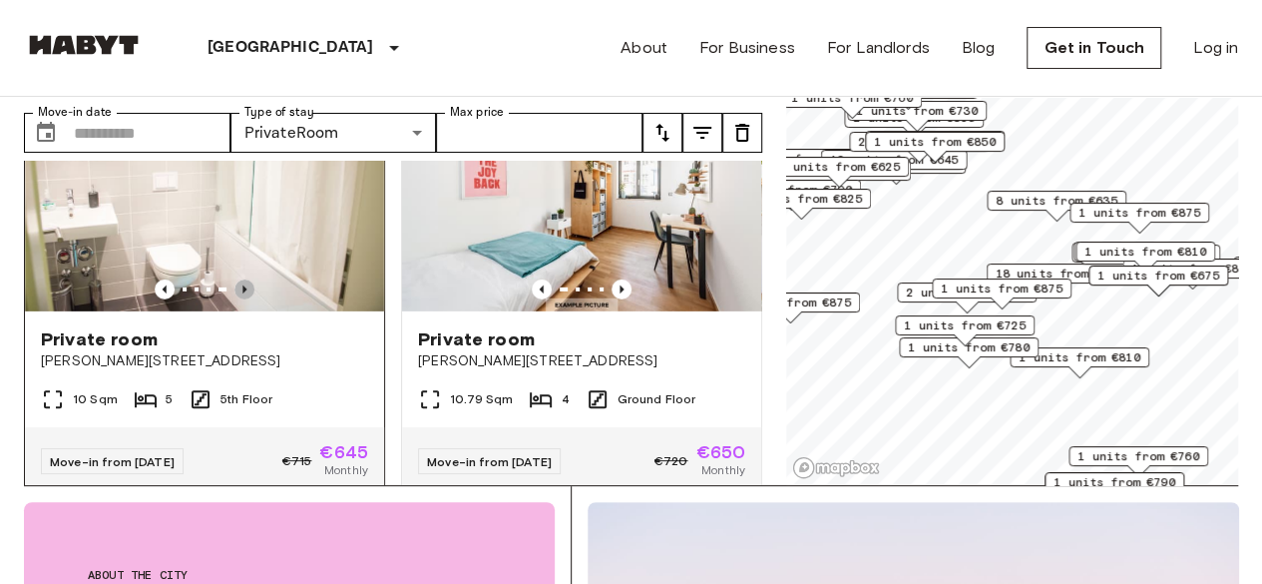
click at [240, 299] on icon "Previous image" at bounding box center [244, 289] width 20 height 20
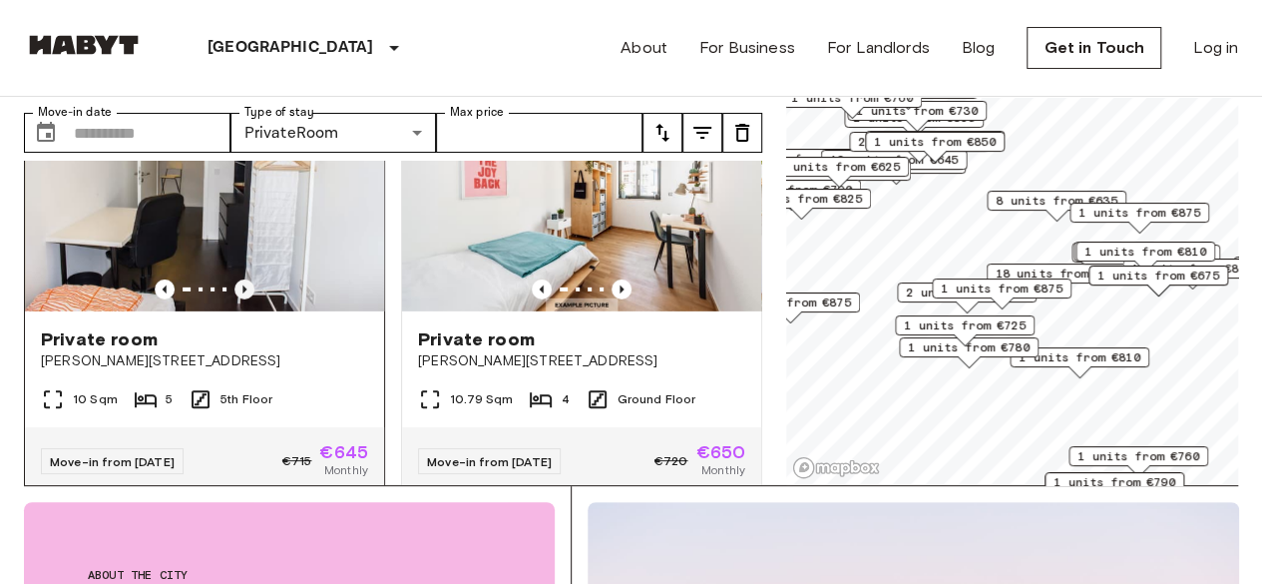
click at [240, 299] on icon "Previous image" at bounding box center [244, 289] width 20 height 20
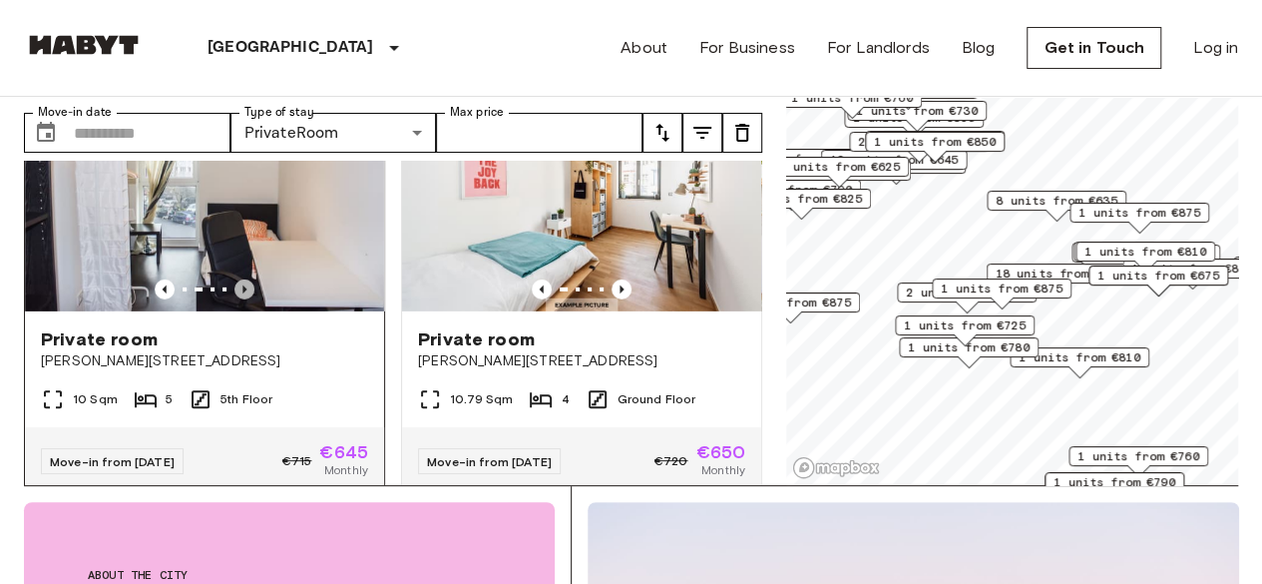
click at [240, 299] on icon "Previous image" at bounding box center [244, 289] width 20 height 20
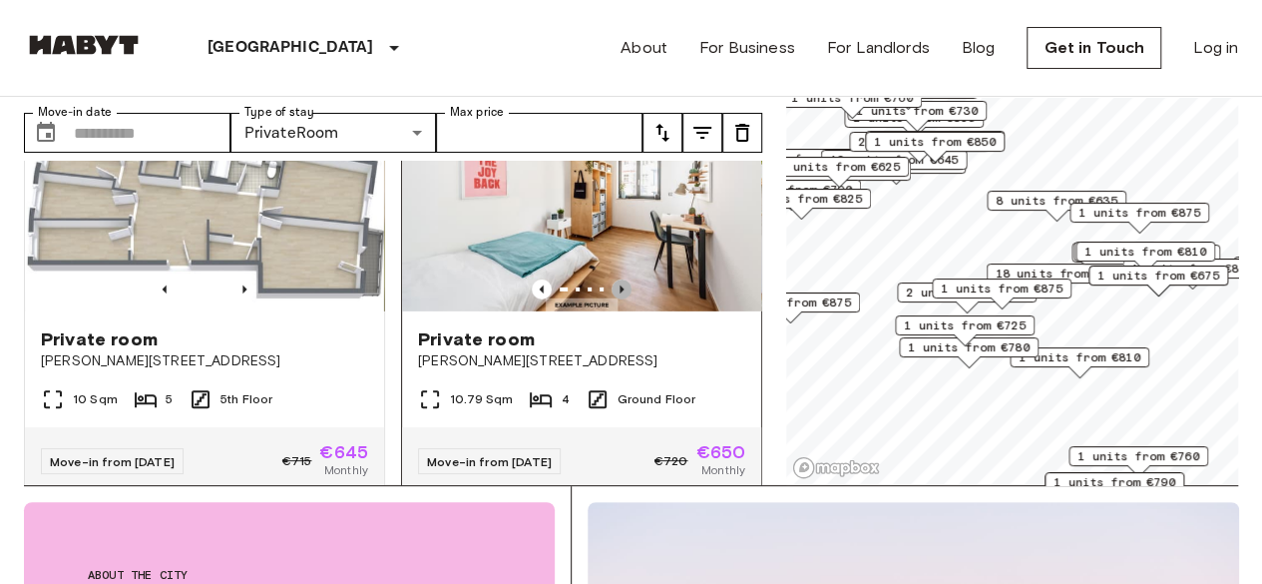
click at [612, 299] on icon "Previous image" at bounding box center [622, 289] width 20 height 20
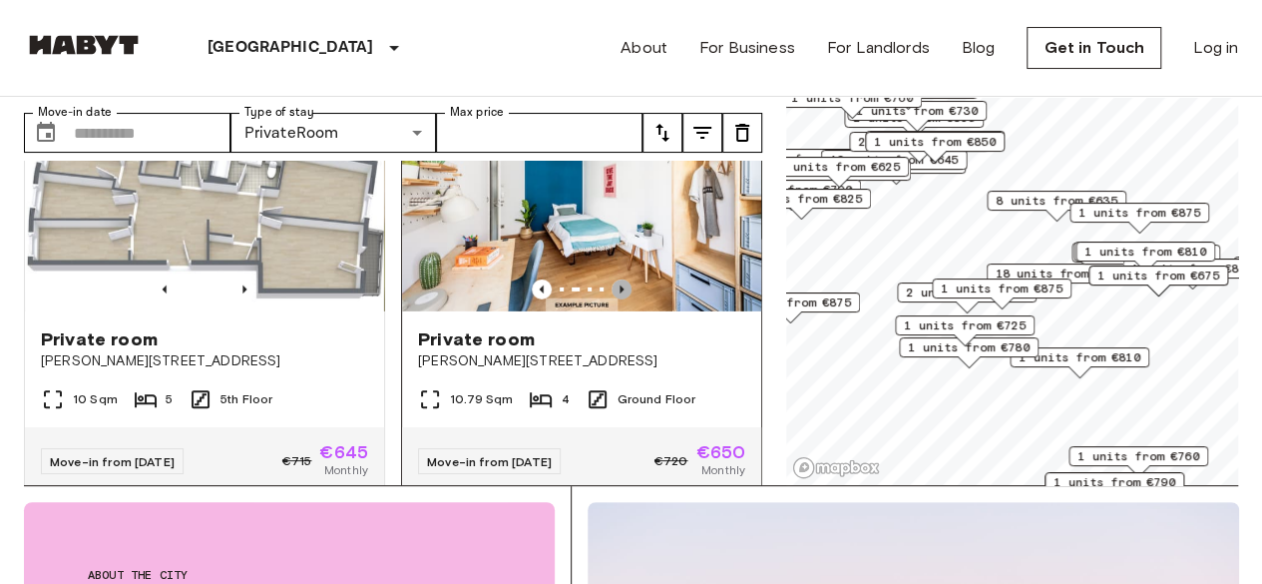
click at [612, 299] on icon "Previous image" at bounding box center [622, 289] width 20 height 20
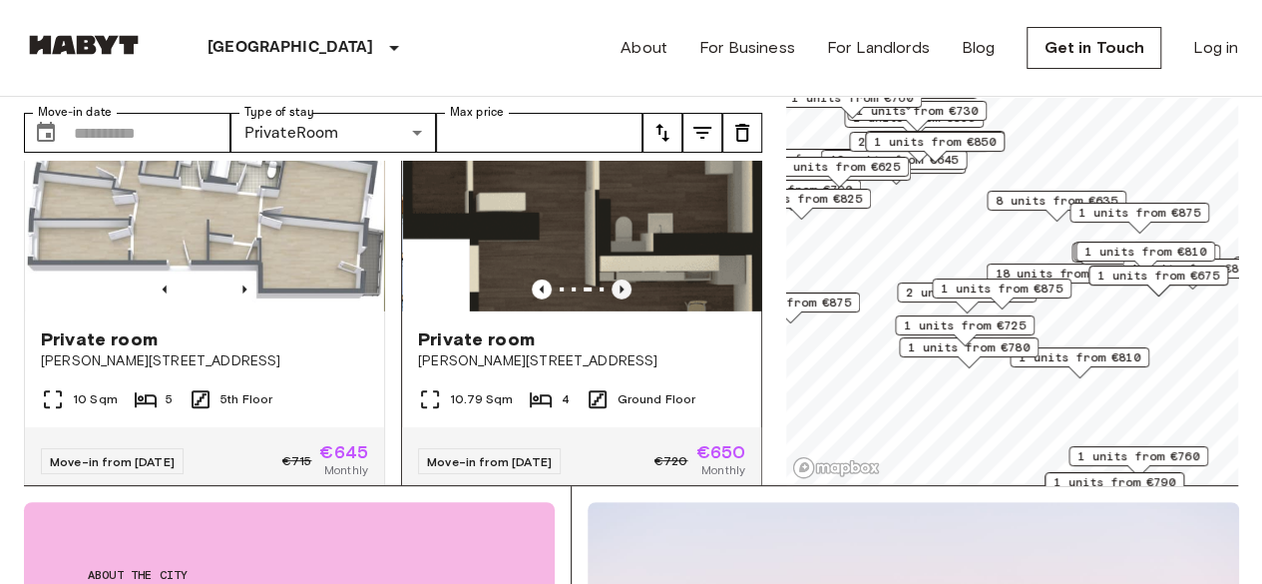
click at [612, 299] on icon "Previous image" at bounding box center [622, 289] width 20 height 20
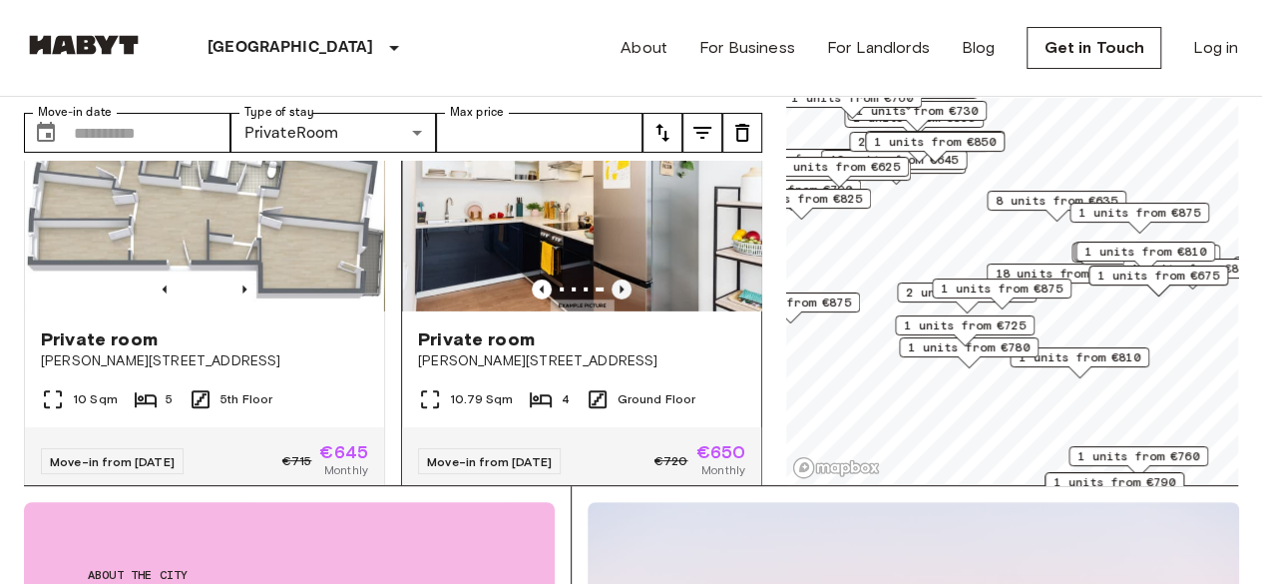
click at [612, 299] on icon "Previous image" at bounding box center [622, 289] width 20 height 20
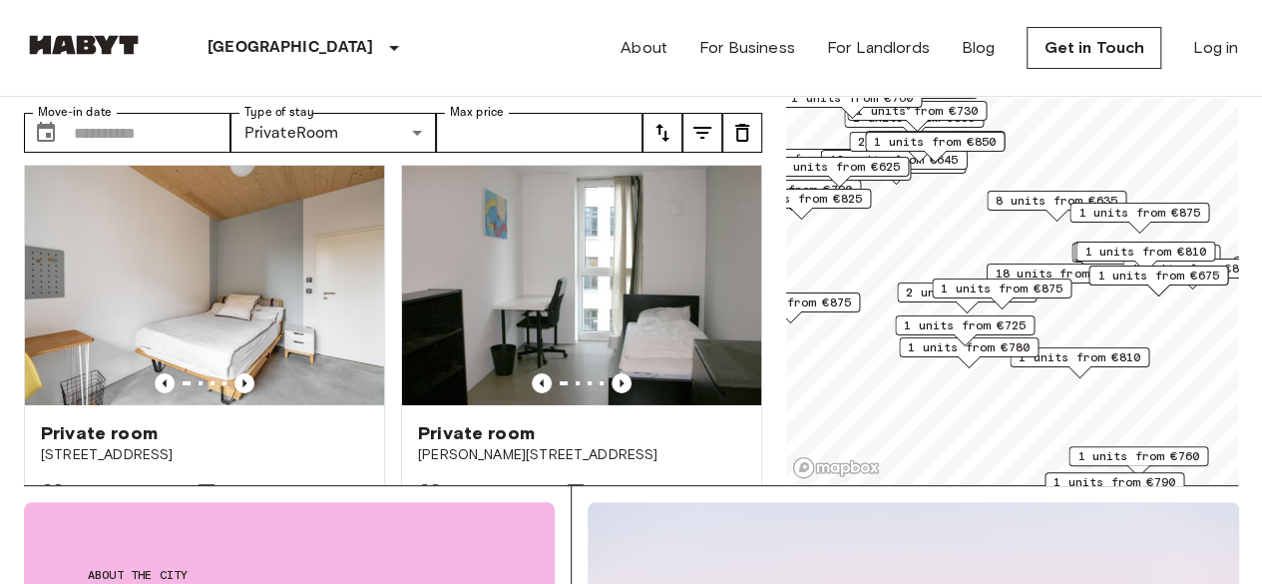
scroll to position [18832, 0]
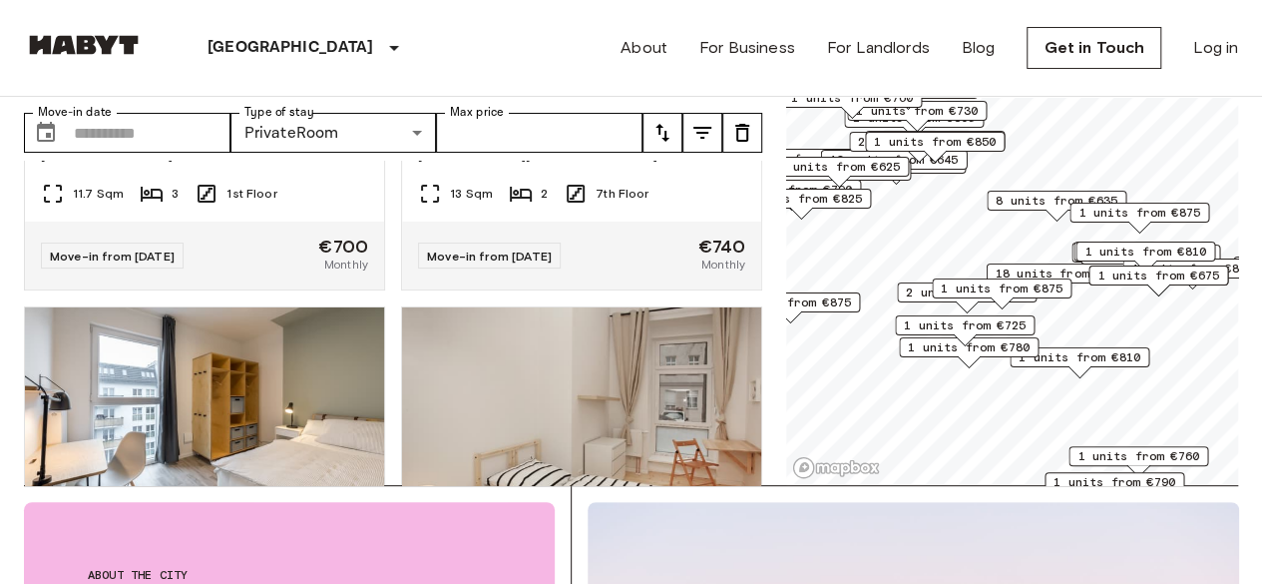
click at [1148, 276] on span "1 units from €675" at bounding box center [1158, 275] width 122 height 18
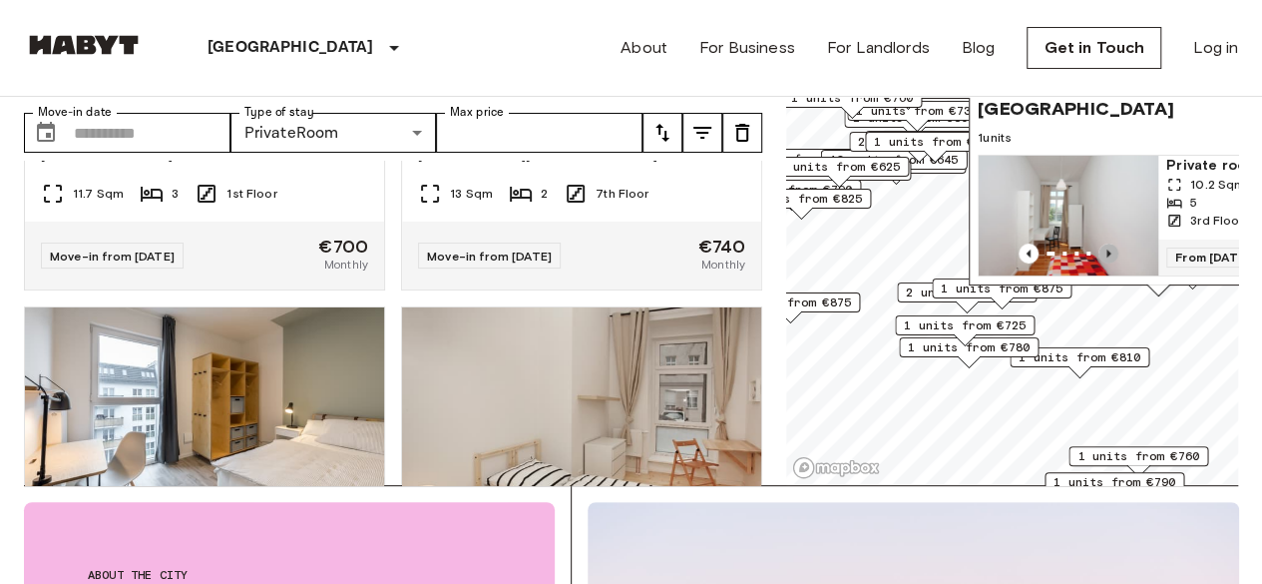
click at [1111, 243] on icon "Previous image" at bounding box center [1108, 253] width 20 height 20
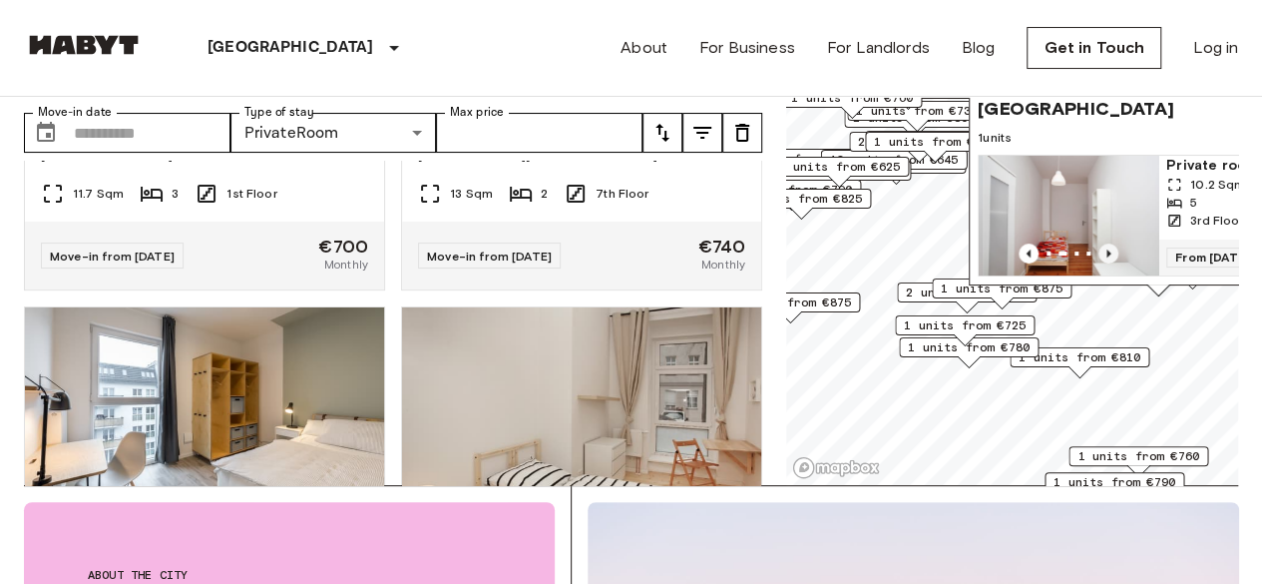
click at [1111, 243] on icon "Previous image" at bounding box center [1108, 253] width 20 height 20
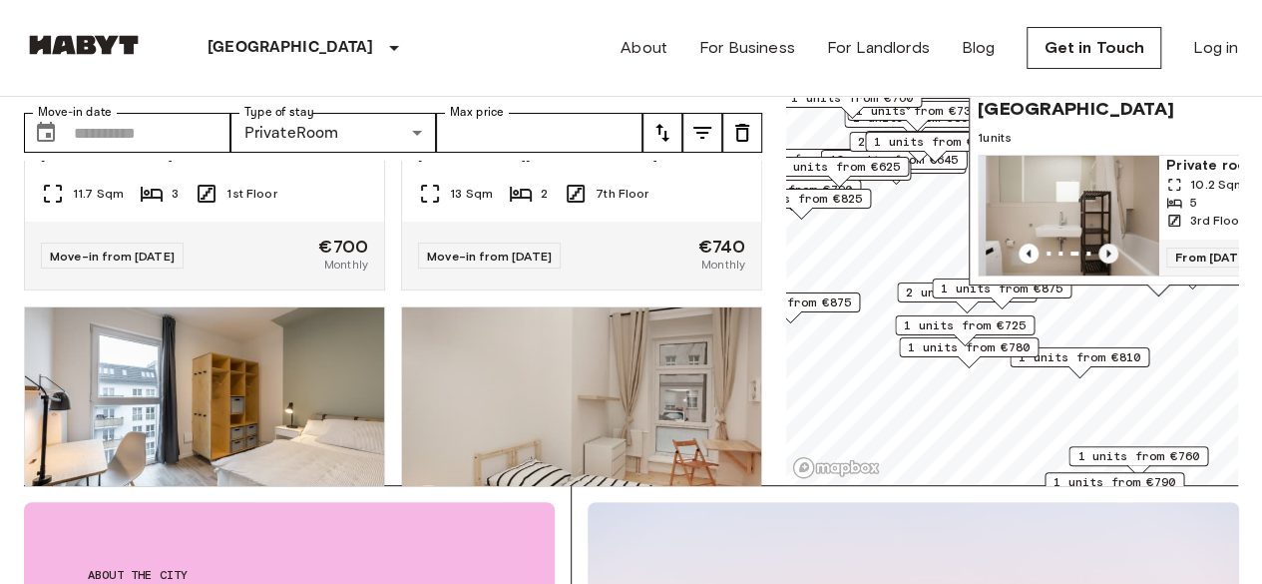
click at [1111, 243] on icon "Previous image" at bounding box center [1108, 253] width 20 height 20
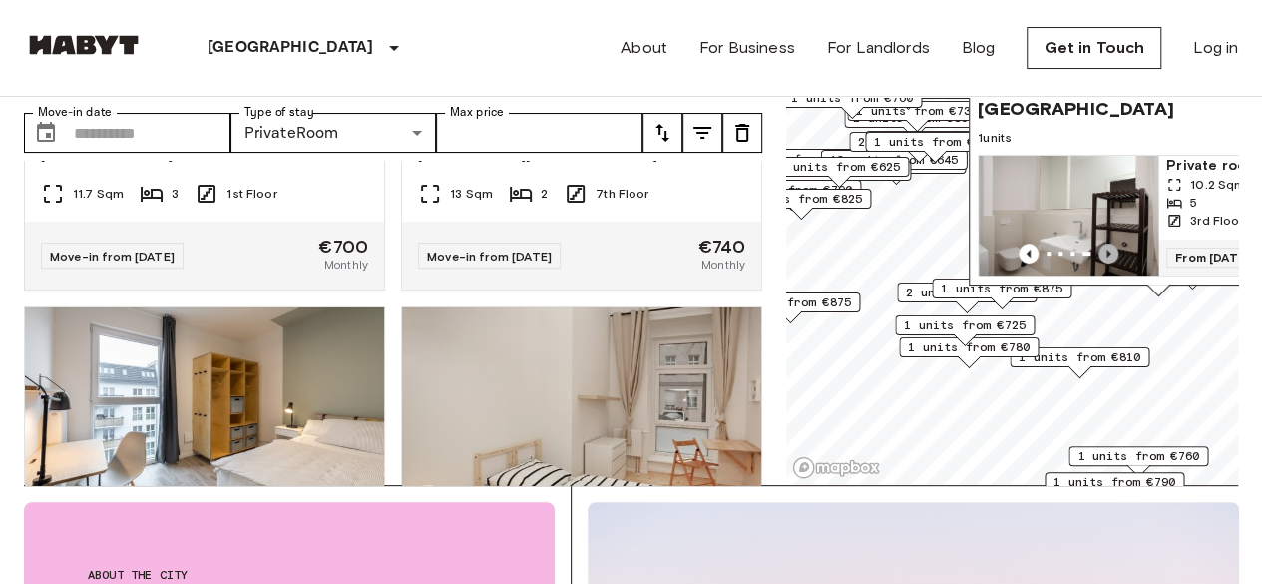
click at [1111, 243] on icon "Previous image" at bounding box center [1108, 253] width 20 height 20
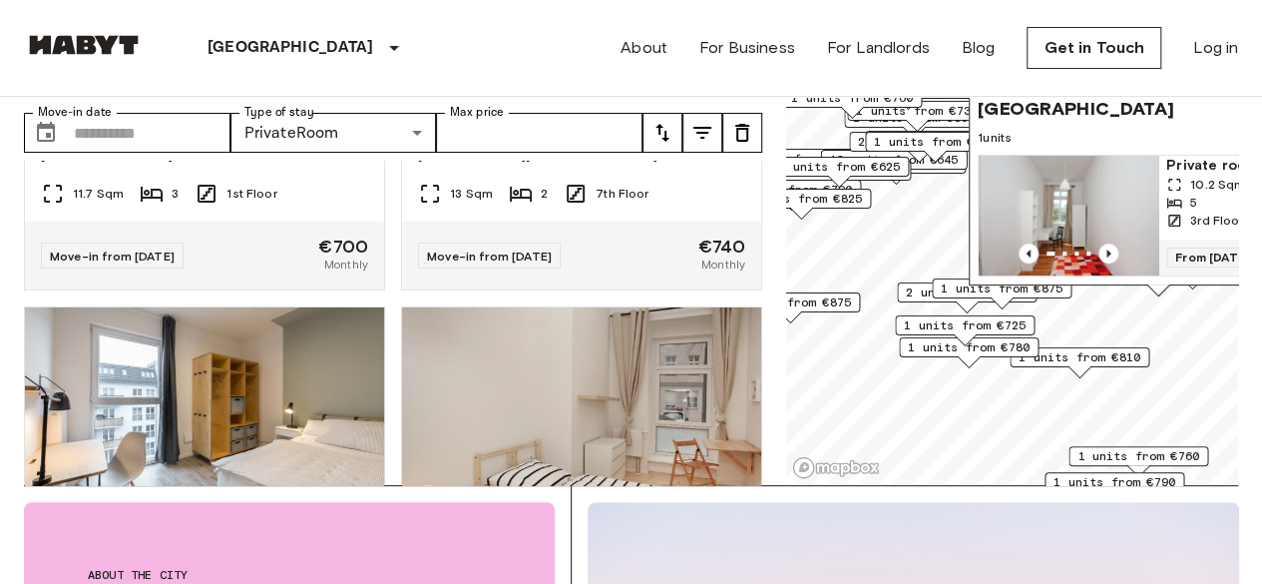
scroll to position [18533, 0]
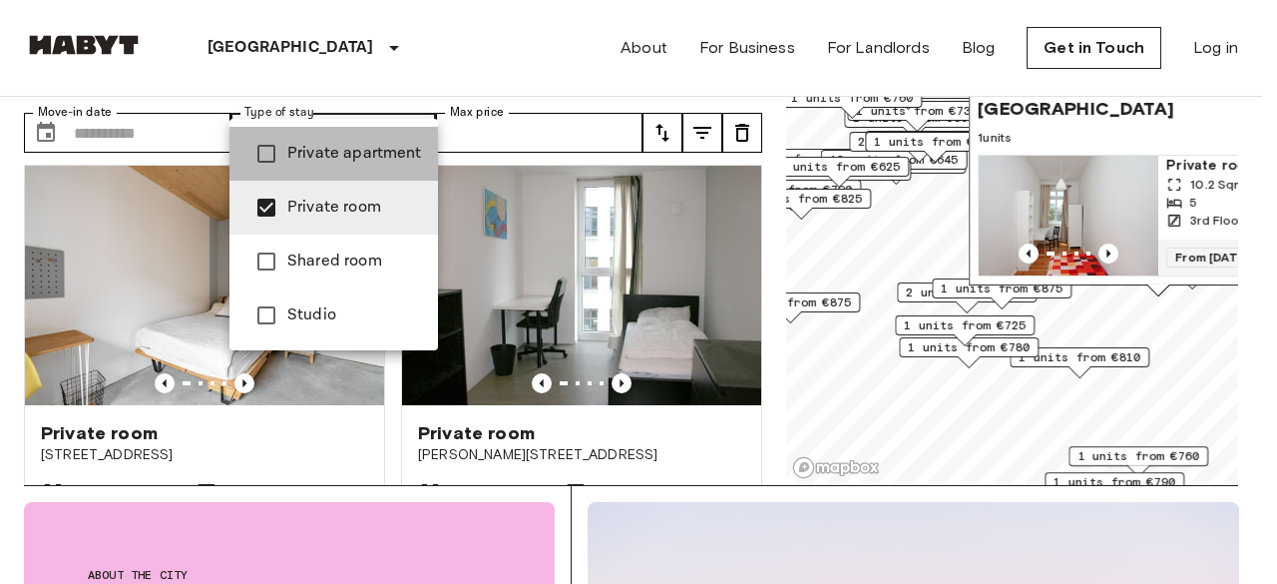
click at [396, 159] on span "Private apartment" at bounding box center [354, 154] width 135 height 24
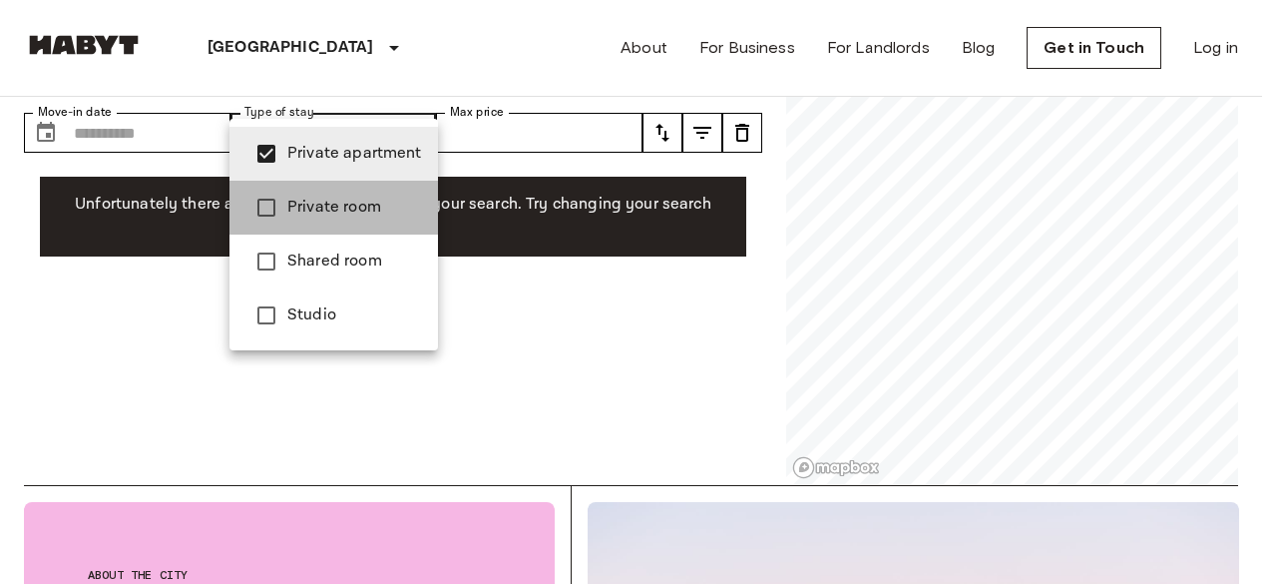
click at [341, 218] on span "Private room" at bounding box center [354, 208] width 135 height 24
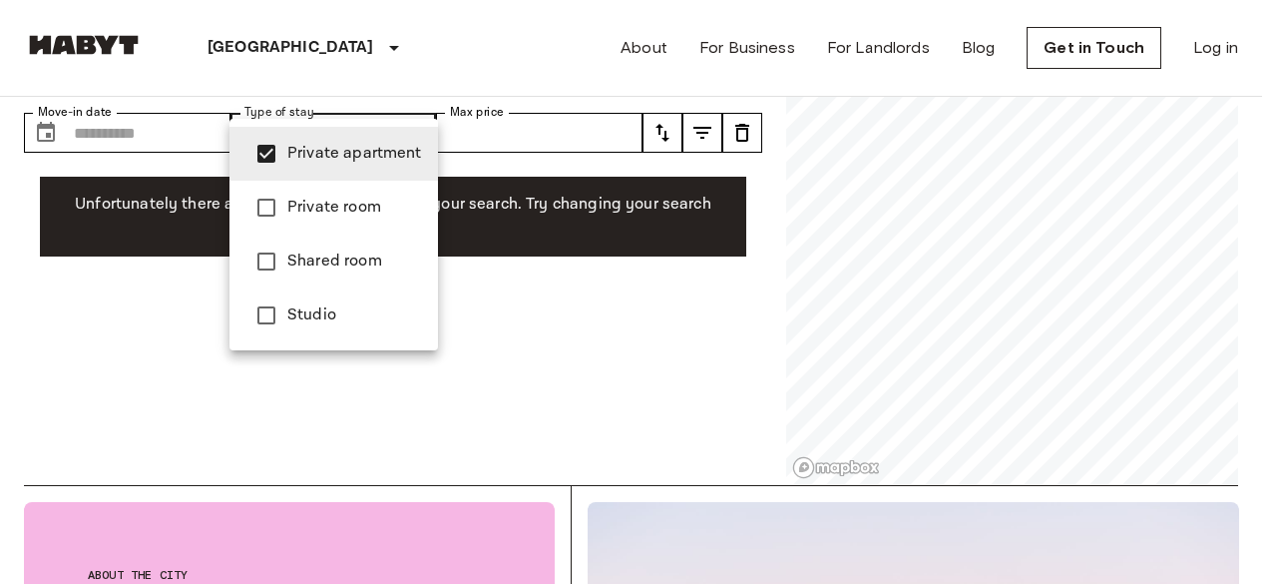
click at [4, 209] on div at bounding box center [638, 292] width 1277 height 584
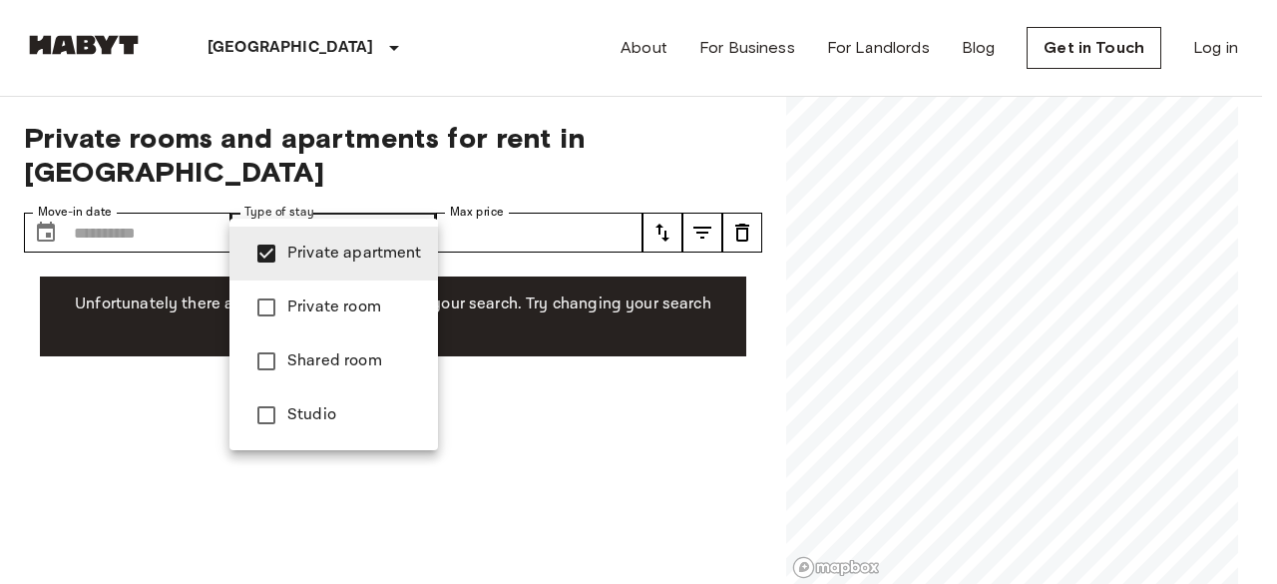
click at [384, 370] on span "Shared room" at bounding box center [354, 361] width 135 height 24
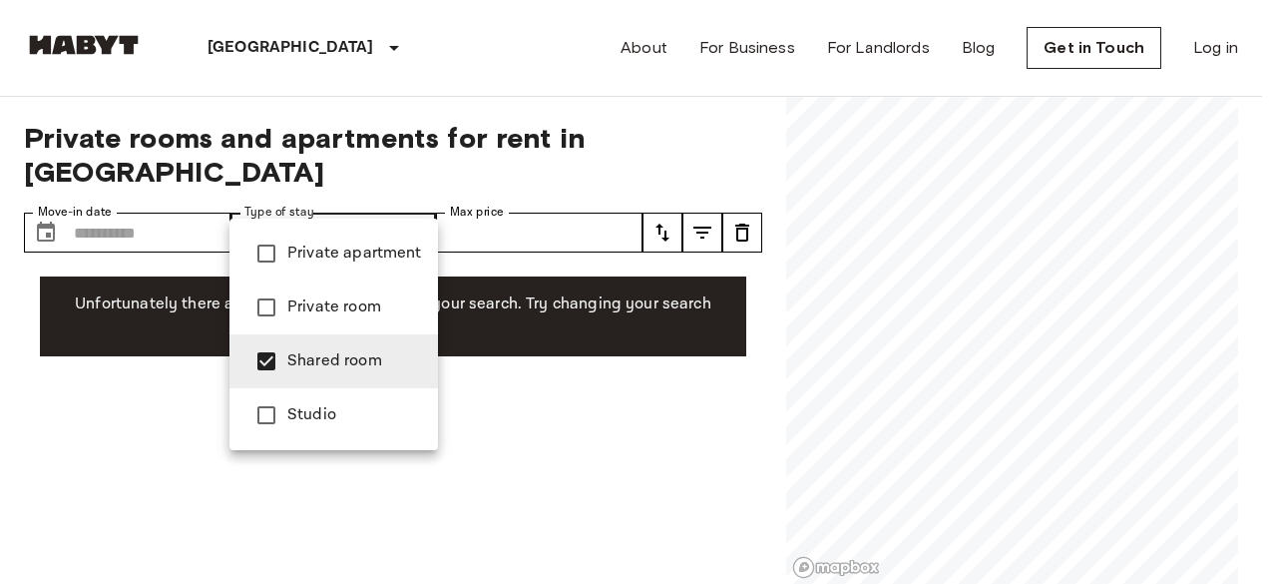
click at [0, 307] on div at bounding box center [638, 292] width 1277 height 584
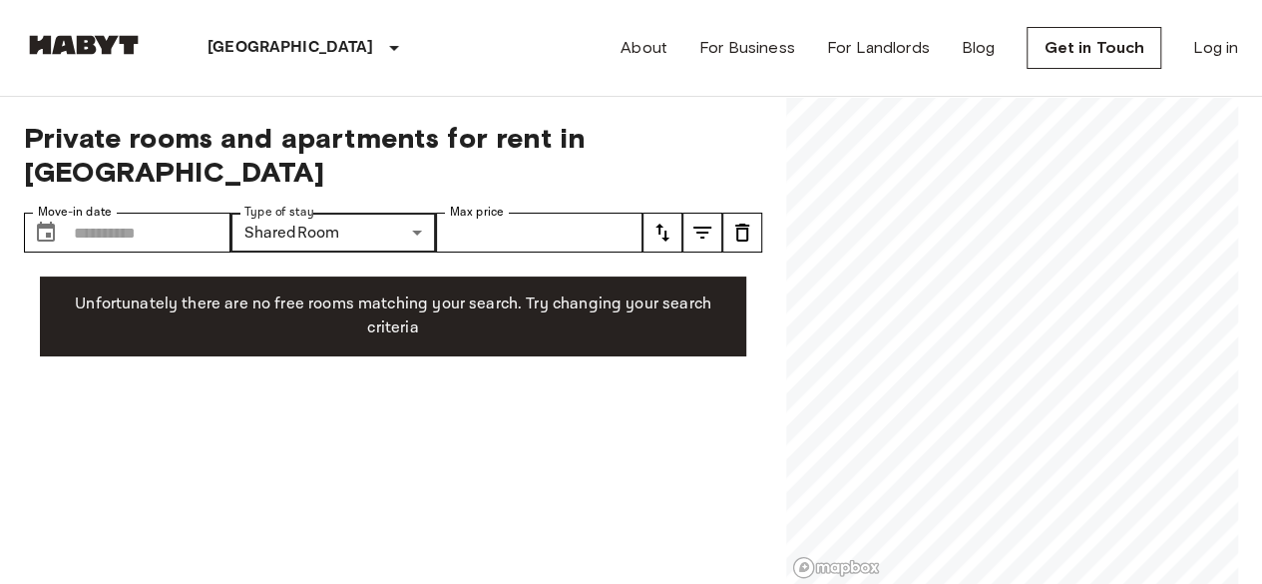
click at [373, 177] on div "**********" at bounding box center [393, 341] width 738 height 488
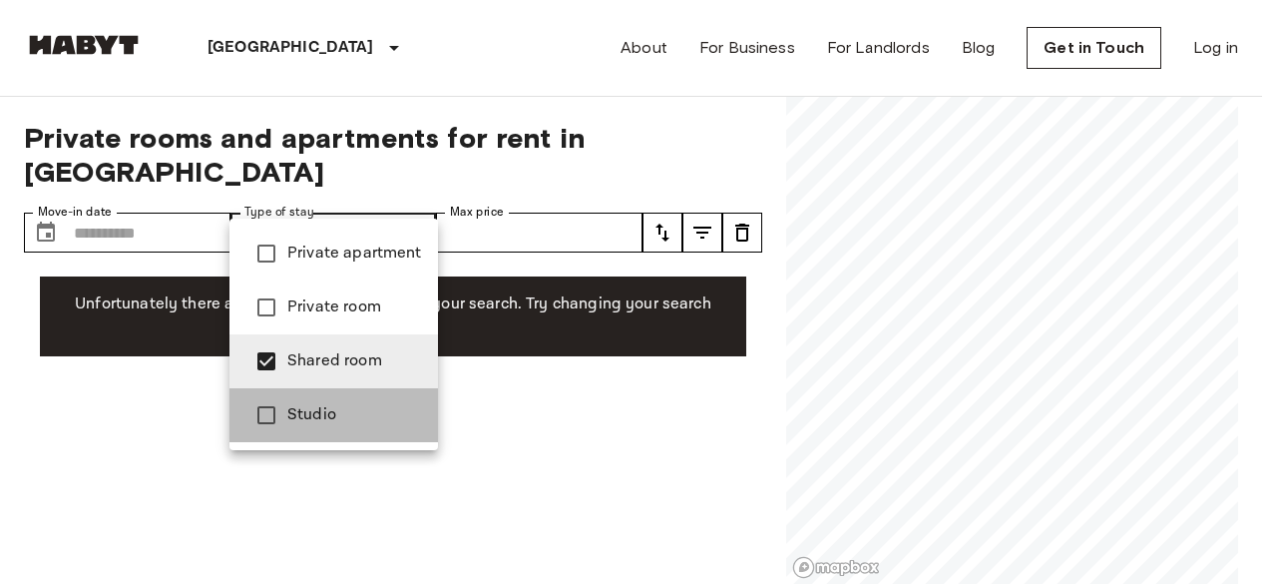
click at [344, 401] on li "Studio" at bounding box center [333, 415] width 209 height 54
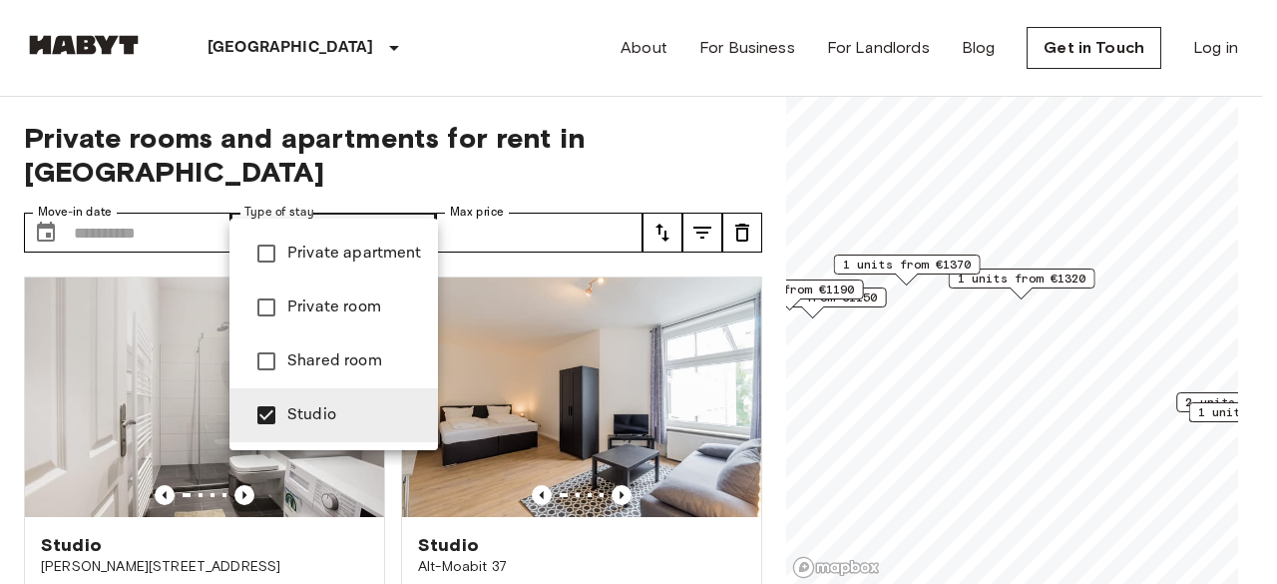
click at [0, 347] on div at bounding box center [638, 292] width 1277 height 584
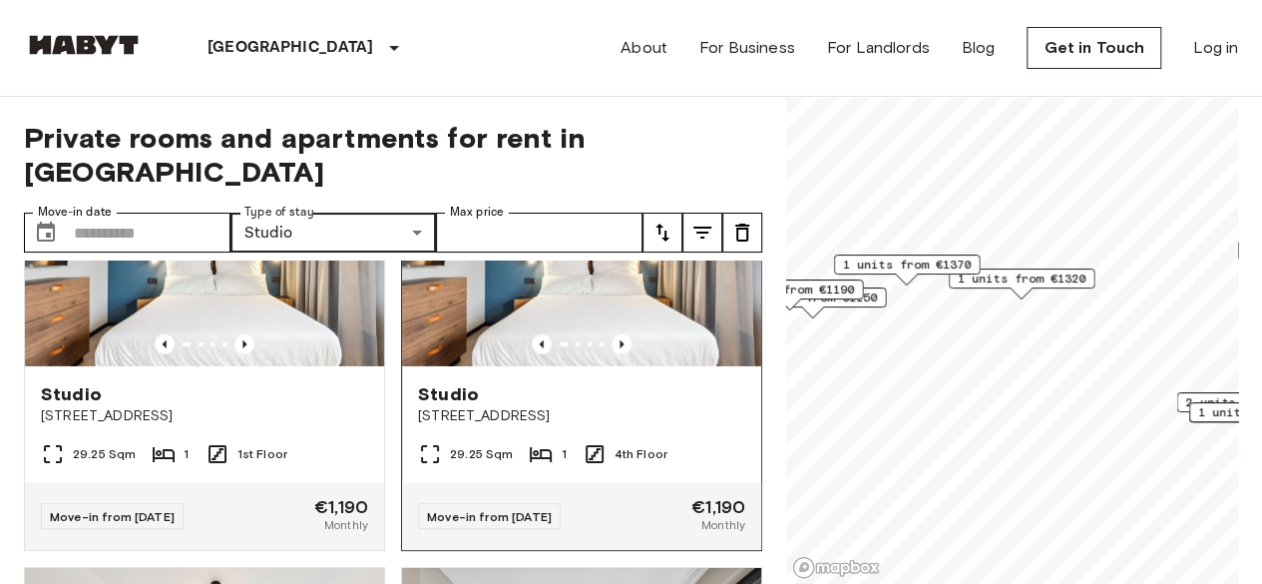
scroll to position [3392, 0]
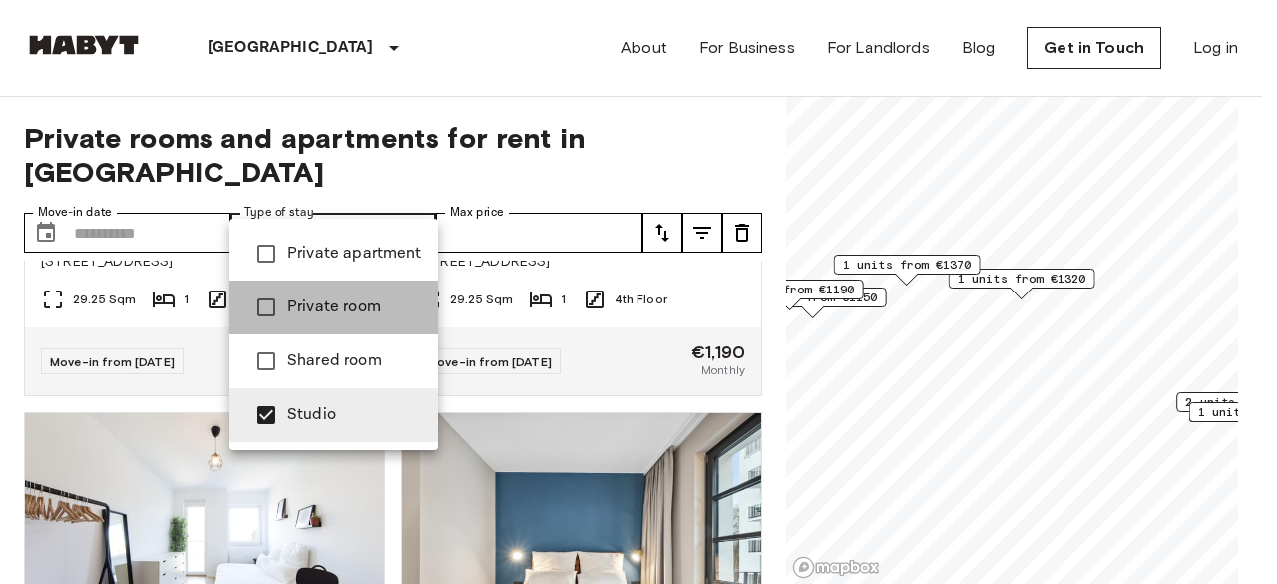
click at [397, 306] on span "Private room" at bounding box center [354, 307] width 135 height 24
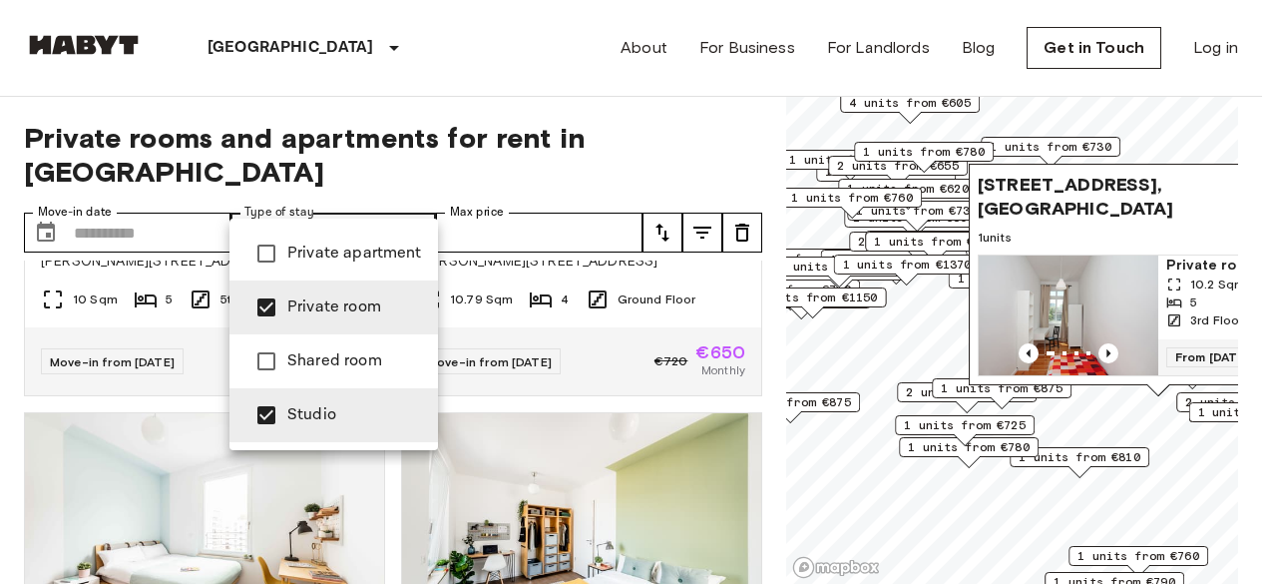
type input "**********"
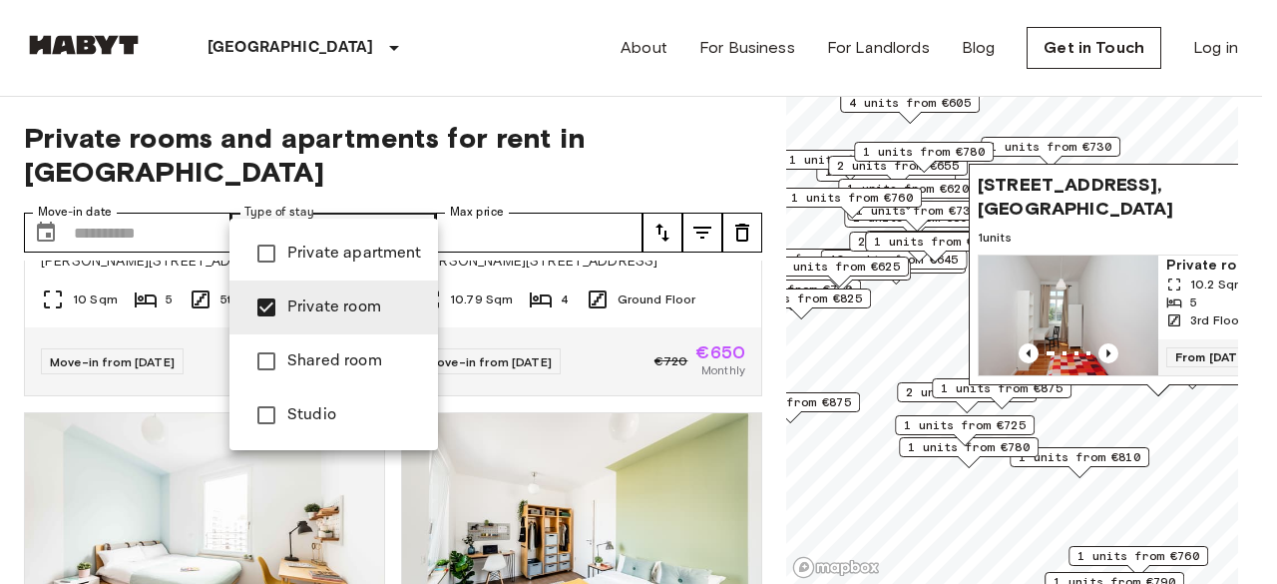
click at [0, 302] on div at bounding box center [638, 292] width 1277 height 584
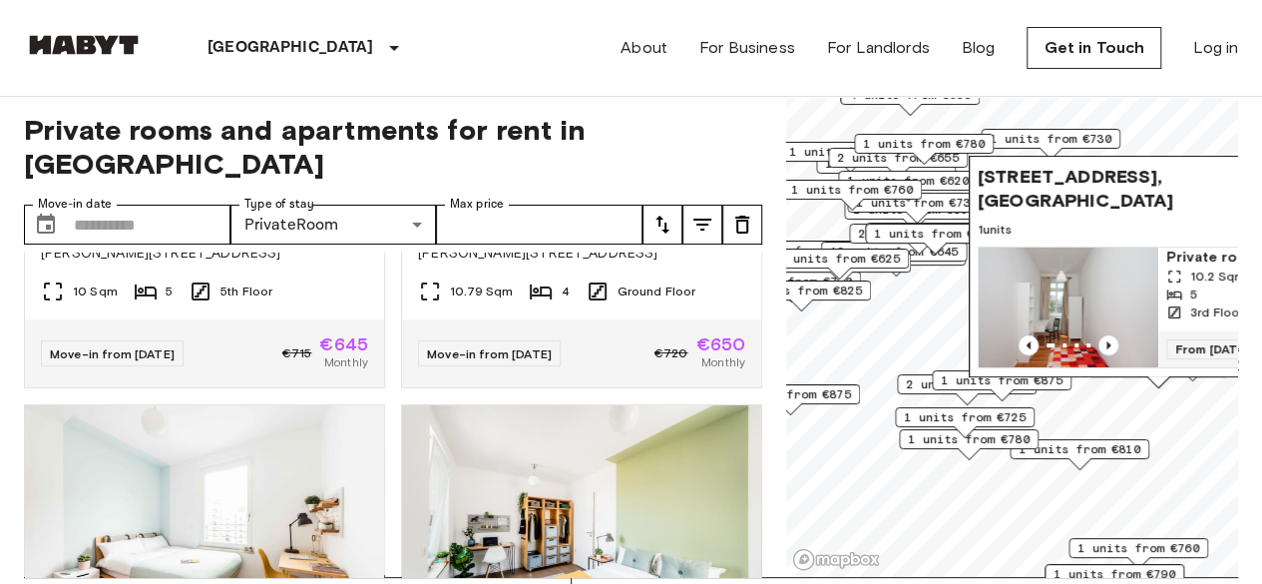
scroll to position [12, 0]
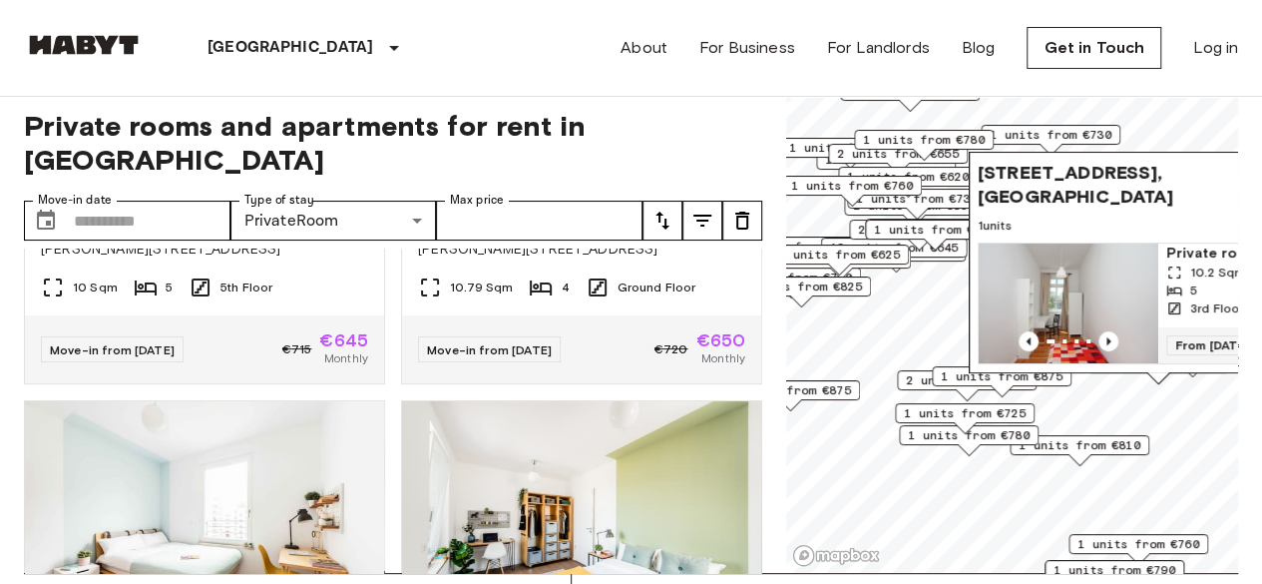
click at [1029, 456] on div "1 units from €810" at bounding box center [1080, 450] width 140 height 31
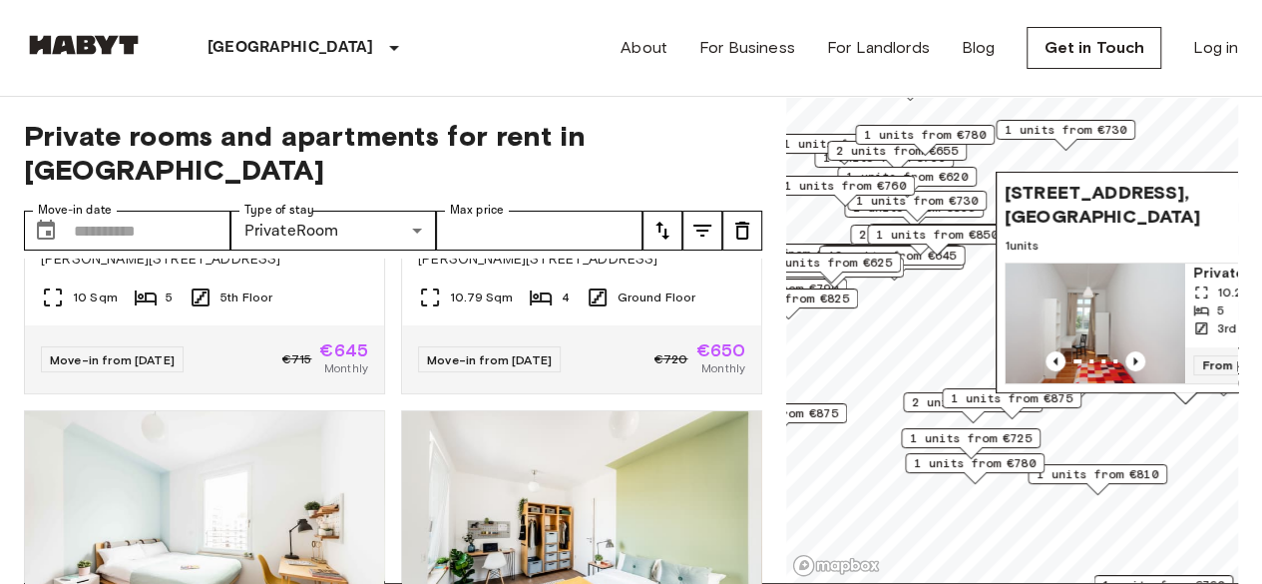
scroll to position [0, 0]
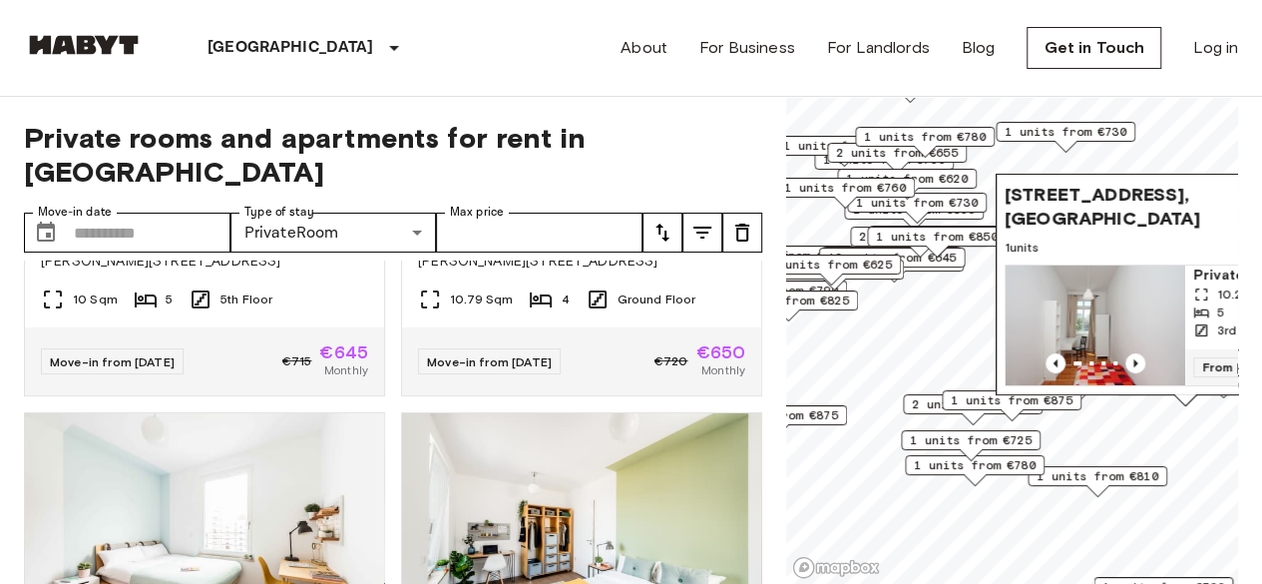
drag, startPoint x: 1112, startPoint y: 197, endPoint x: 969, endPoint y: 253, distance: 154.5
click at [1085, 240] on span "1 units" at bounding box center [1185, 247] width 361 height 18
drag, startPoint x: 1107, startPoint y: 216, endPoint x: 1067, endPoint y: 211, distance: 41.3
click at [1060, 139] on span "1 units from €730" at bounding box center [1066, 132] width 122 height 18
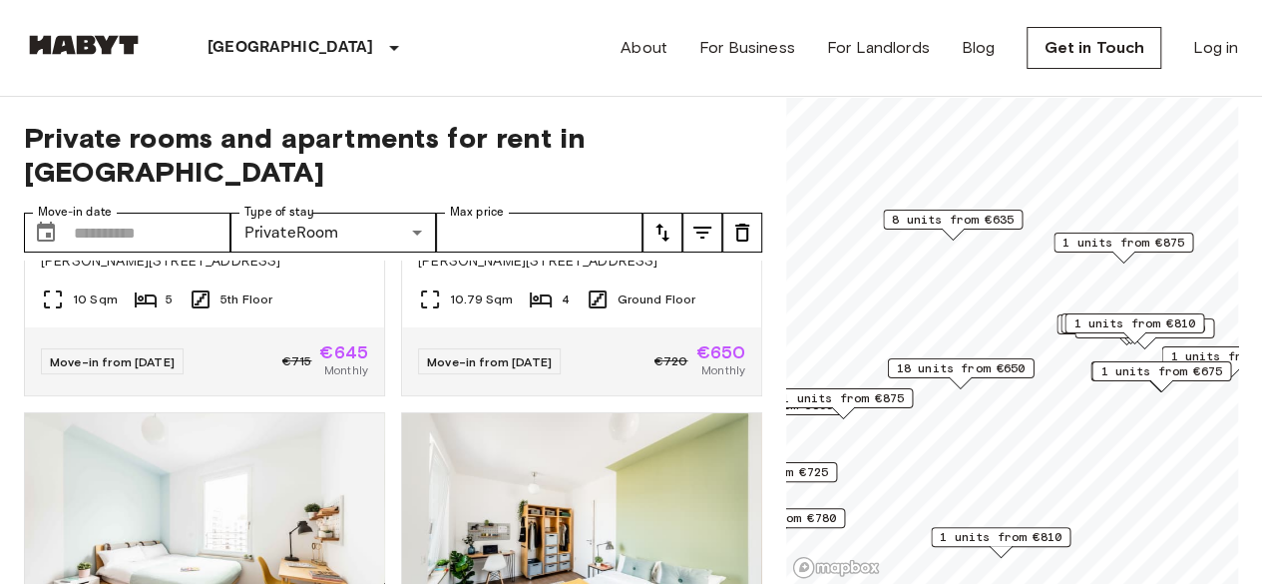
click at [982, 212] on span "8 units from €635" at bounding box center [953, 220] width 122 height 18
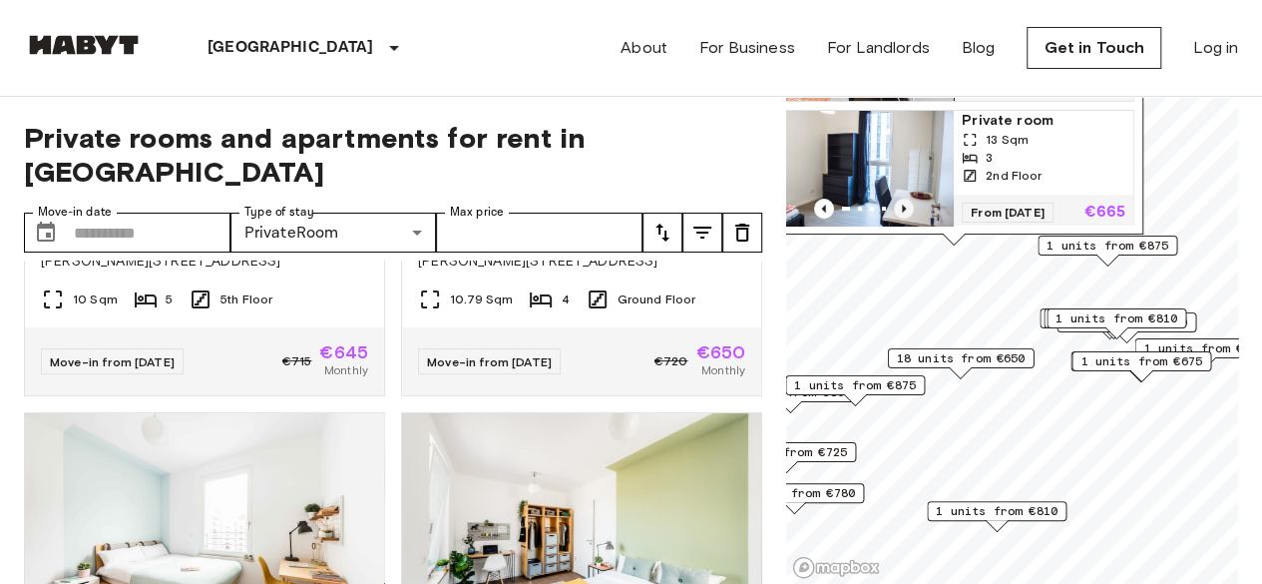
click at [907, 199] on icon "Previous image" at bounding box center [904, 209] width 20 height 20
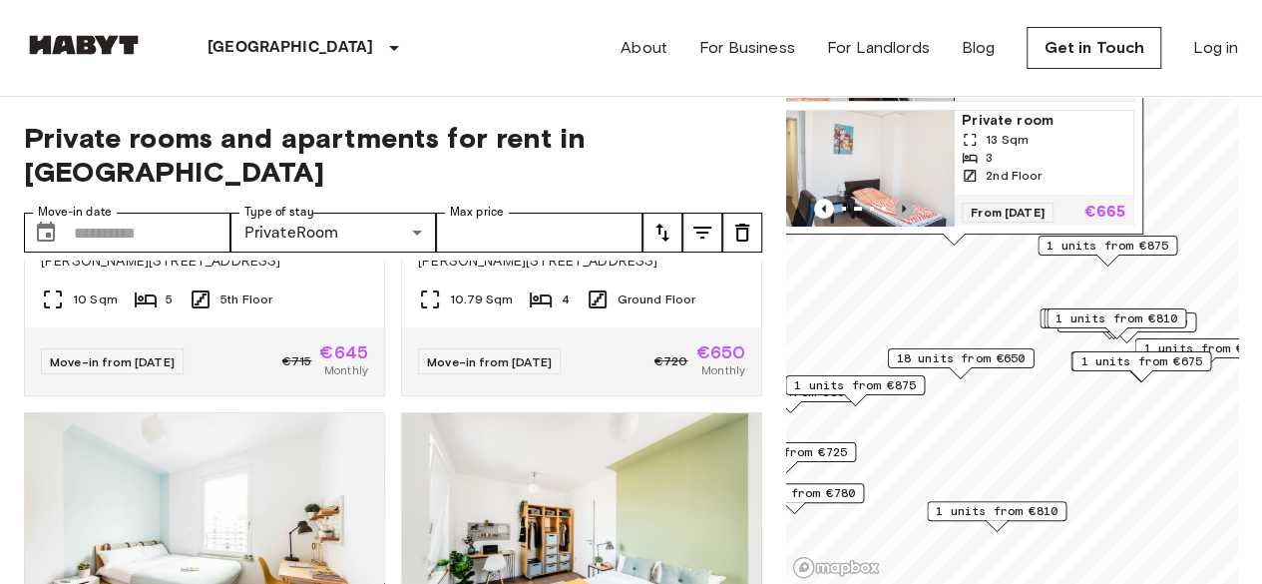
click at [907, 199] on icon "Previous image" at bounding box center [904, 209] width 20 height 20
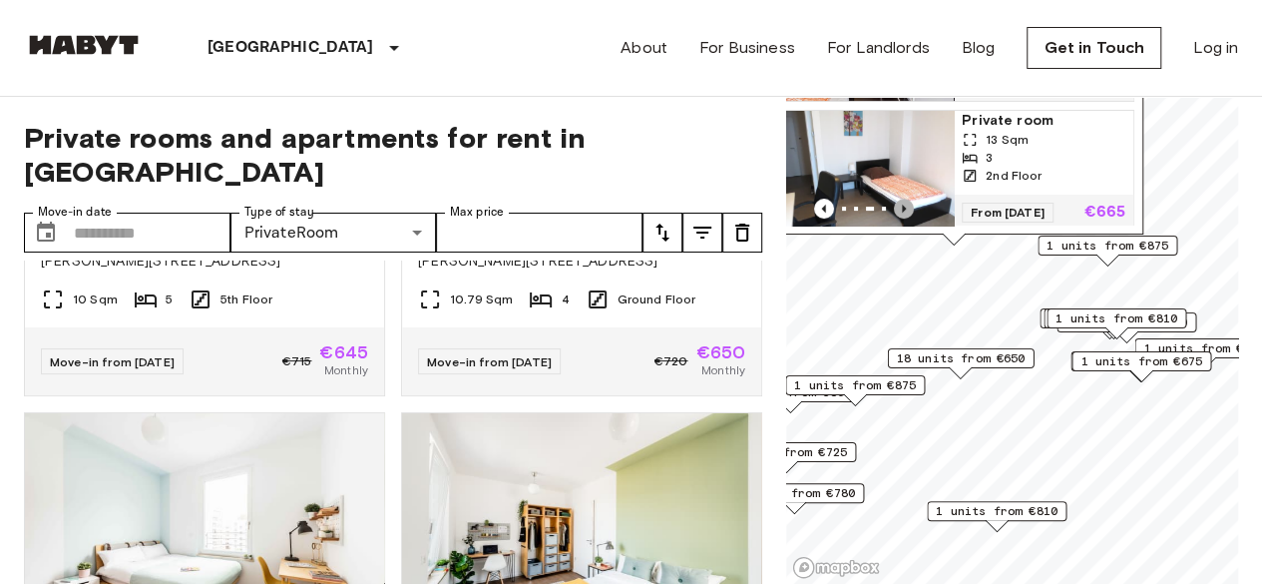
click at [907, 199] on icon "Previous image" at bounding box center [904, 209] width 20 height 20
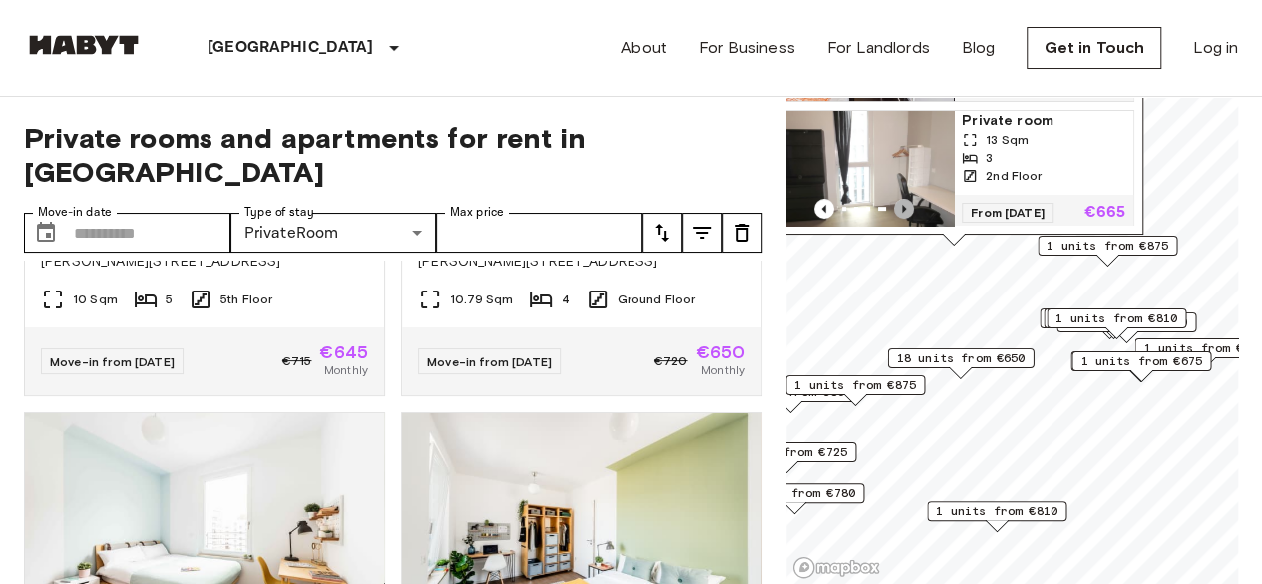
click at [907, 199] on icon "Previous image" at bounding box center [904, 209] width 20 height 20
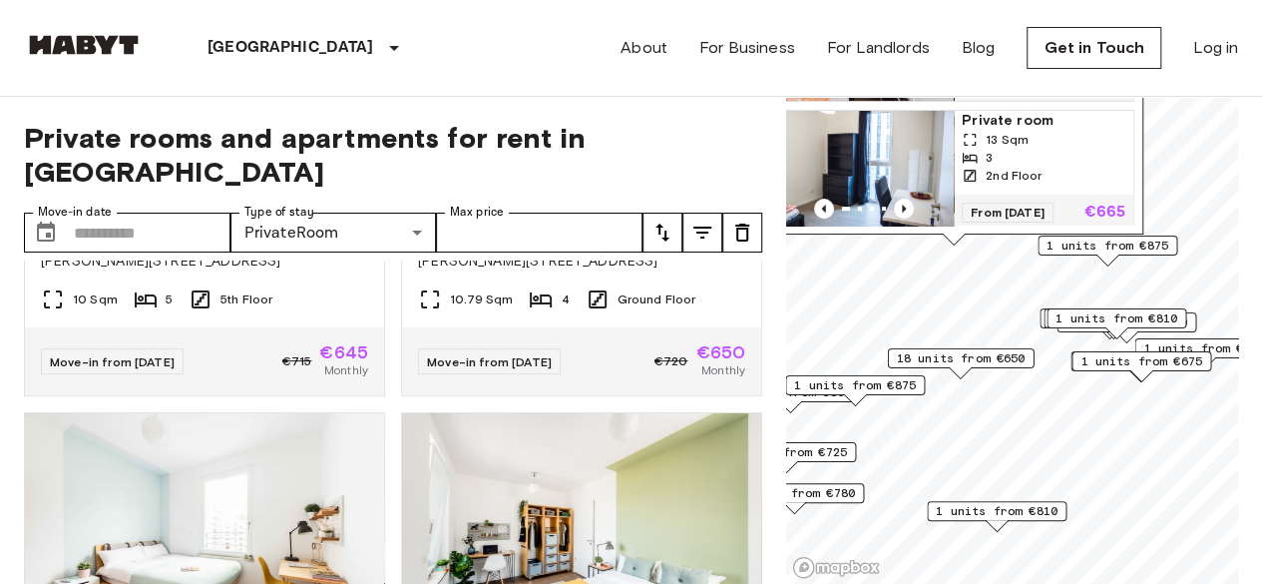
click at [1126, 354] on span "1 units from €675" at bounding box center [1141, 361] width 122 height 18
